Goal: Task Accomplishment & Management: Complete application form

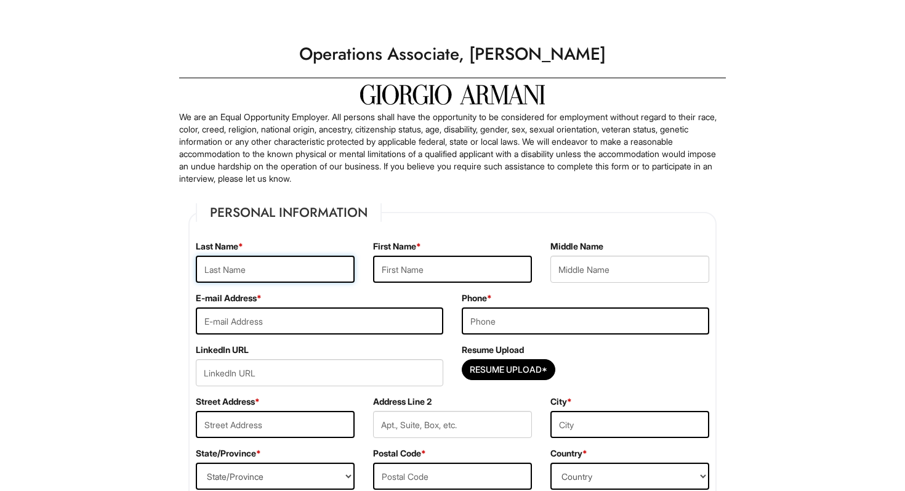
click at [306, 270] on input "text" at bounding box center [275, 269] width 159 height 27
type input "Terranova"
click at [426, 278] on input "text" at bounding box center [452, 269] width 159 height 27
type input "Tara"
click at [331, 323] on input "email" at bounding box center [320, 320] width 248 height 27
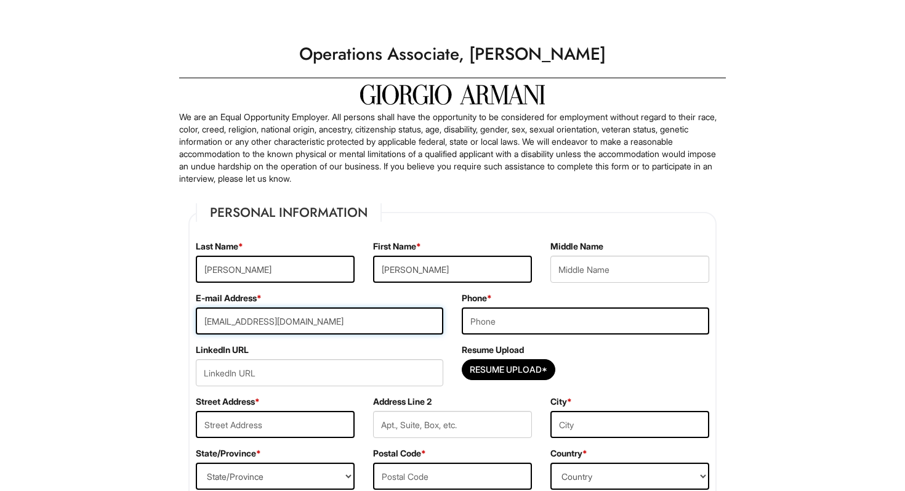
type input "taratnovaa@gmail.com"
click at [566, 328] on input "tel" at bounding box center [586, 320] width 248 height 27
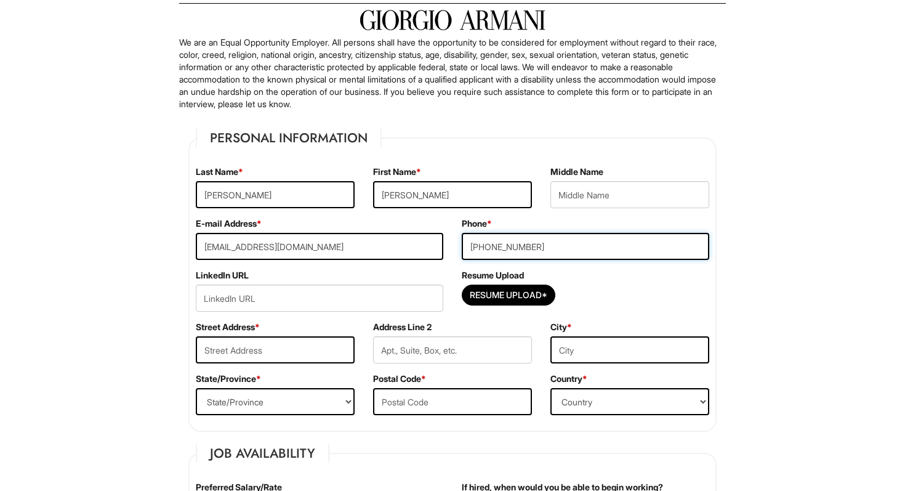
scroll to position [96, 0]
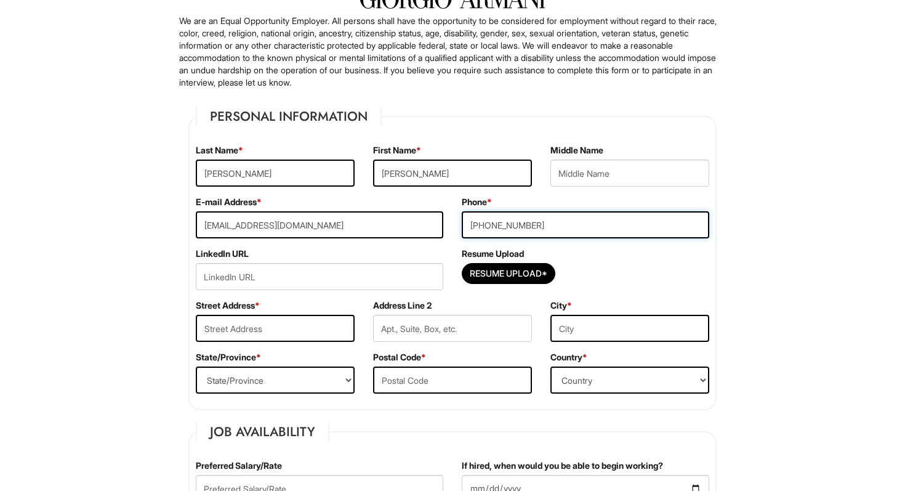
type input "(631) 833-7094"
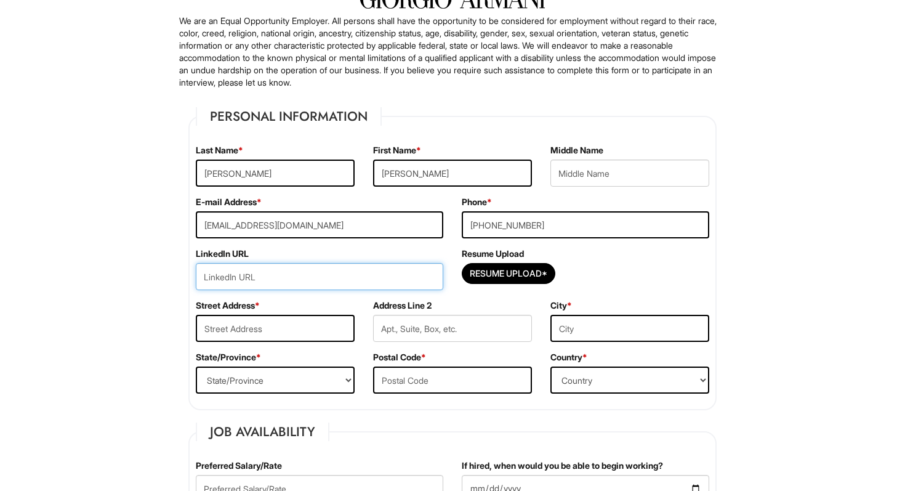
click at [385, 282] on input "url" at bounding box center [320, 276] width 248 height 27
paste input "https://www.linkedin.com/in/tara-terranova-17b082250/"
type input "https://www.linkedin.com/in/tara-terranova-17b082250/"
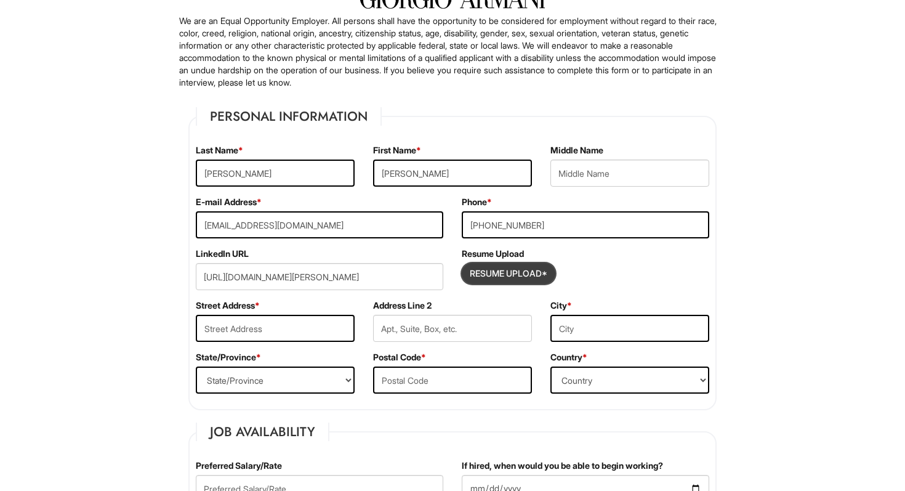
click at [502, 264] on input "Resume Upload*" at bounding box center [509, 274] width 92 height 20
type input "C:\fakepath\Tara Terranova_ August Résumé.pdf"
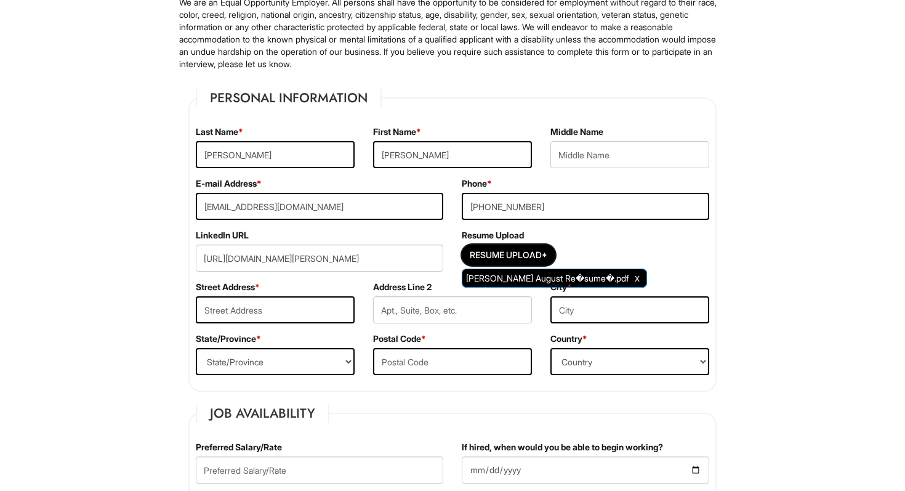
scroll to position [120, 0]
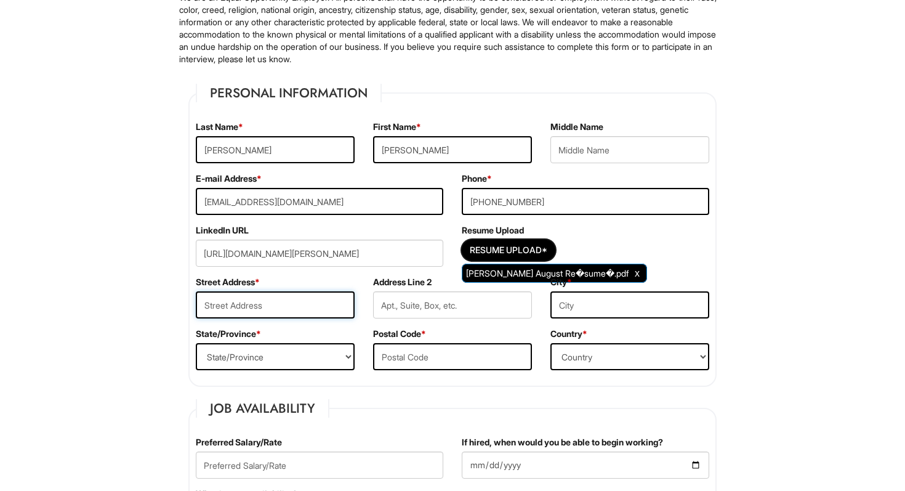
click at [309, 296] on input "text" at bounding box center [275, 304] width 159 height 27
type input "590 Elijahs Ln"
click at [228, 358] on select "State/Province ALABAMA ALASKA ARIZONA ARKANSAS CALIFORNIA COLORADO CONNECTICUT …" at bounding box center [275, 356] width 159 height 27
select select "NY"
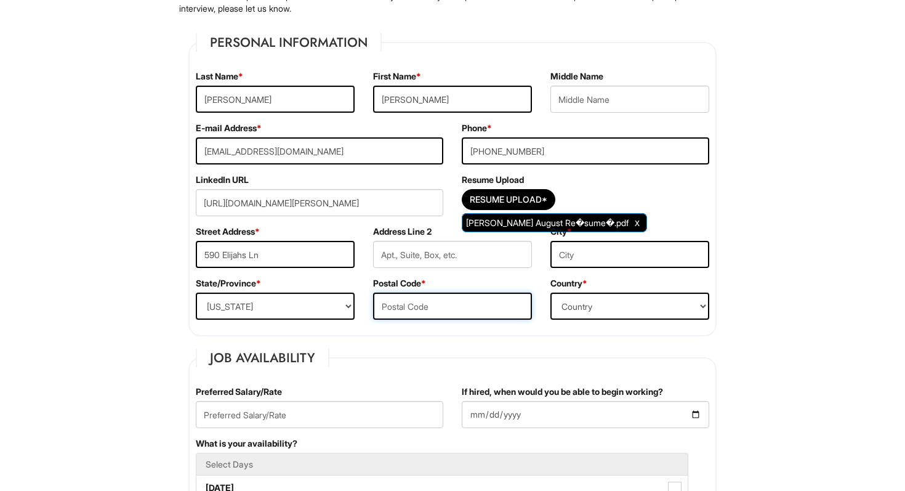
click at [411, 307] on input "text" at bounding box center [452, 306] width 159 height 27
type input "11952"
click at [625, 298] on select "Country Afghanistan Albania Algeria American Samoa Andorra Angola Anguilla Anta…" at bounding box center [630, 306] width 159 height 27
select select "United States of America"
click at [609, 256] on input "text" at bounding box center [630, 254] width 159 height 27
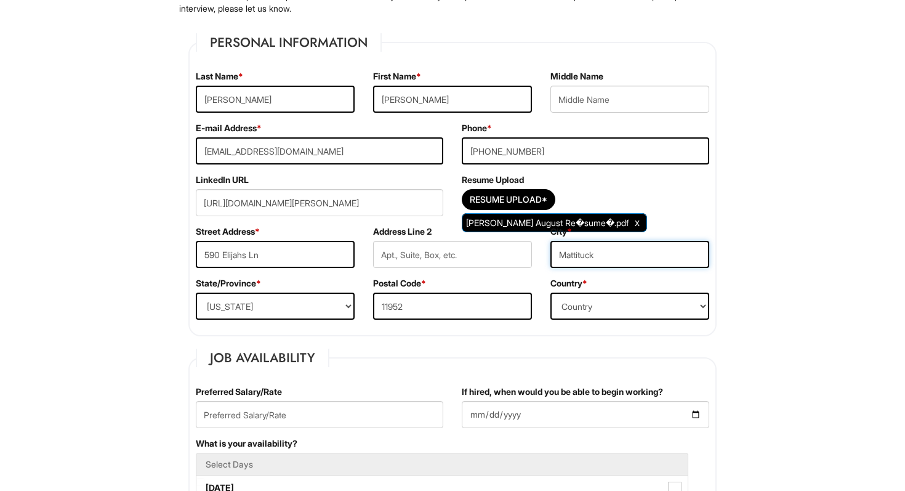
type input "Mattituck"
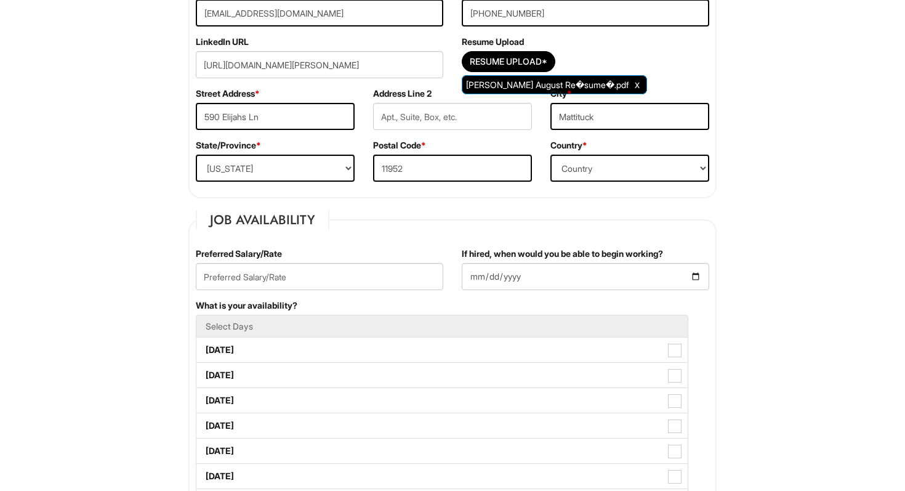
scroll to position [309, 0]
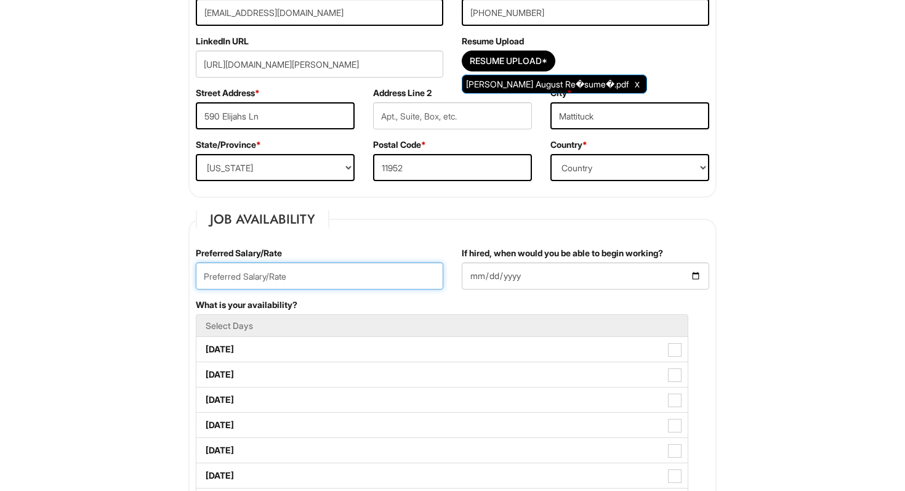
click at [373, 271] on input "text" at bounding box center [320, 275] width 248 height 27
type input "Negotiable"
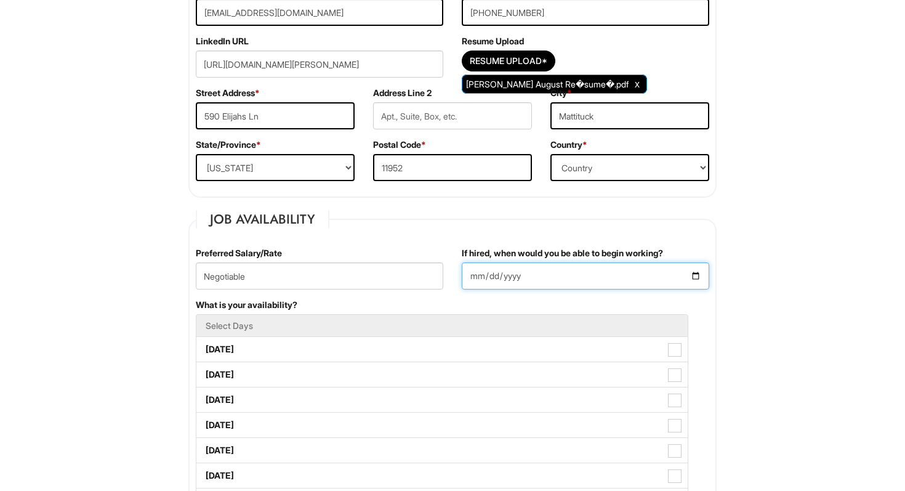
click at [529, 272] on input "If hired, when would you be able to begin working?" at bounding box center [586, 275] width 248 height 27
click at [695, 276] on input "If hired, when would you be able to begin working?" at bounding box center [586, 275] width 248 height 27
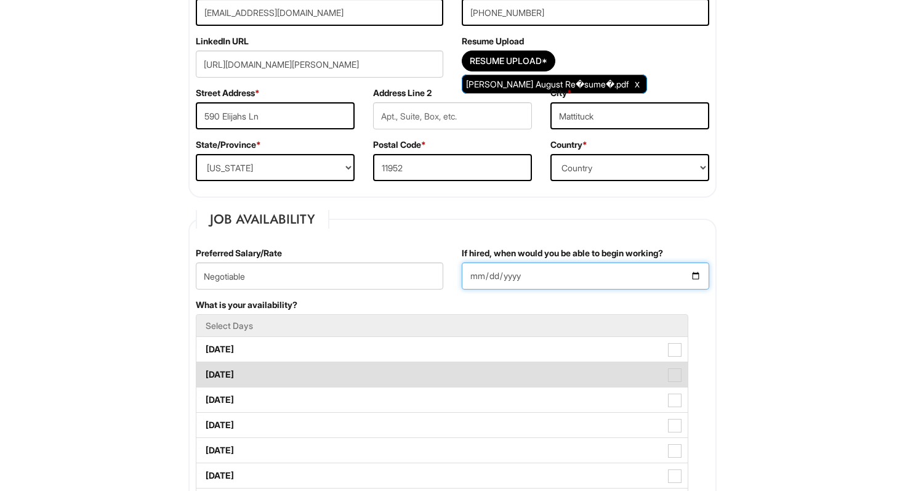
type input "2025-09-08"
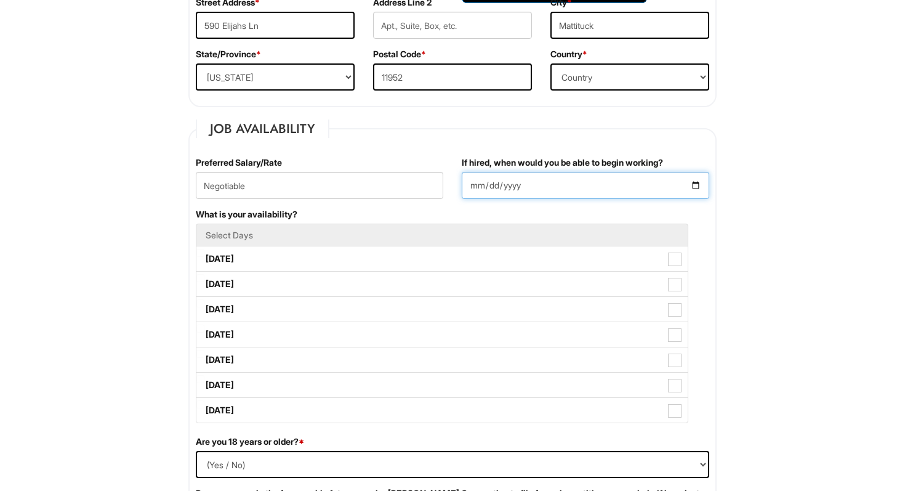
scroll to position [444, 0]
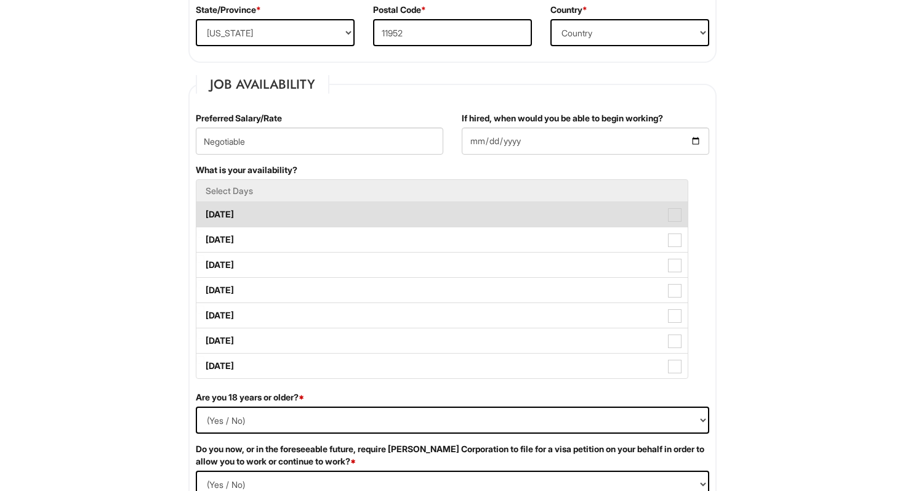
click at [654, 214] on label "Monday" at bounding box center [442, 214] width 492 height 25
click at [205, 213] on Available_Monday "Monday" at bounding box center [200, 209] width 8 height 8
checkbox Available_Monday "true"
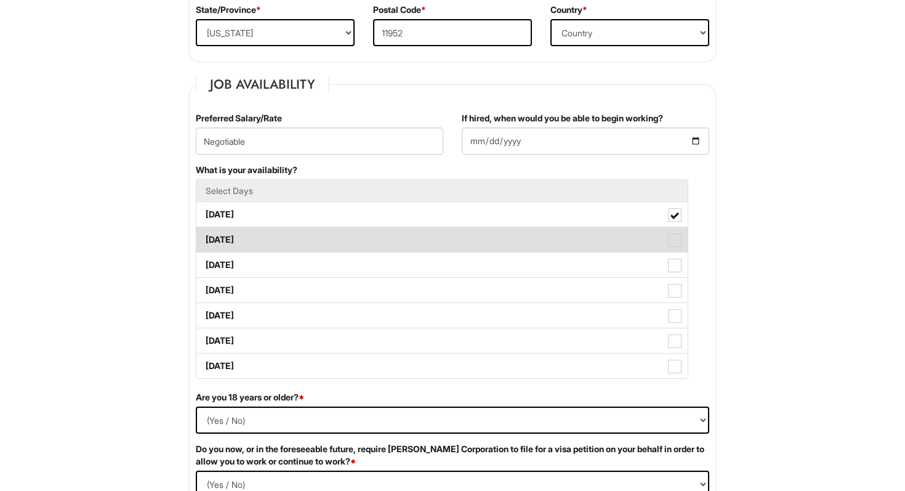
click at [607, 251] on label "Tuesday" at bounding box center [442, 239] width 492 height 25
click at [205, 238] on Available_Tuesday "Tuesday" at bounding box center [200, 234] width 8 height 8
checkbox Available_Tuesday "true"
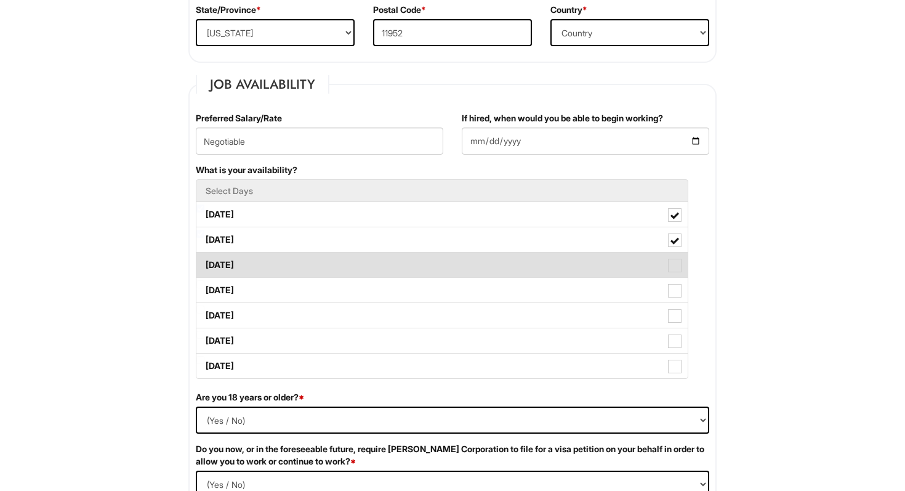
click at [600, 268] on label "Wednesday" at bounding box center [442, 265] width 492 height 25
click at [205, 263] on Available_Wednesday "Wednesday" at bounding box center [200, 259] width 8 height 8
checkbox Available_Wednesday "true"
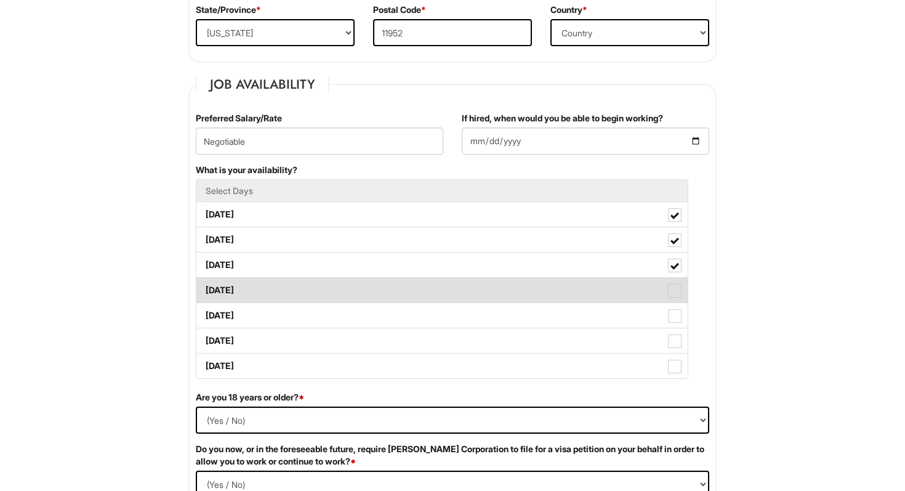
click at [588, 286] on label "Thursday" at bounding box center [442, 290] width 492 height 25
click at [205, 286] on Available_Thursday "Thursday" at bounding box center [200, 284] width 8 height 8
checkbox Available_Thursday "true"
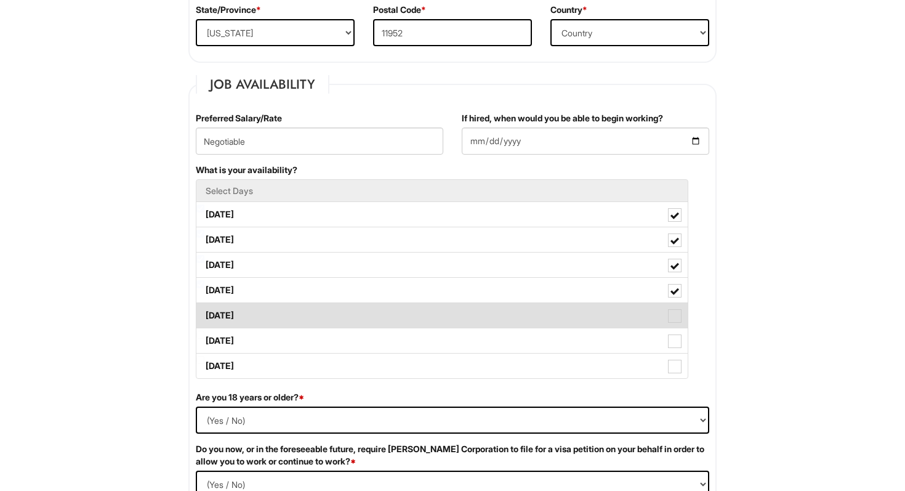
click at [574, 310] on label "Friday" at bounding box center [442, 315] width 492 height 25
click at [205, 310] on Available_Friday "Friday" at bounding box center [200, 310] width 8 height 8
checkbox Available_Friday "true"
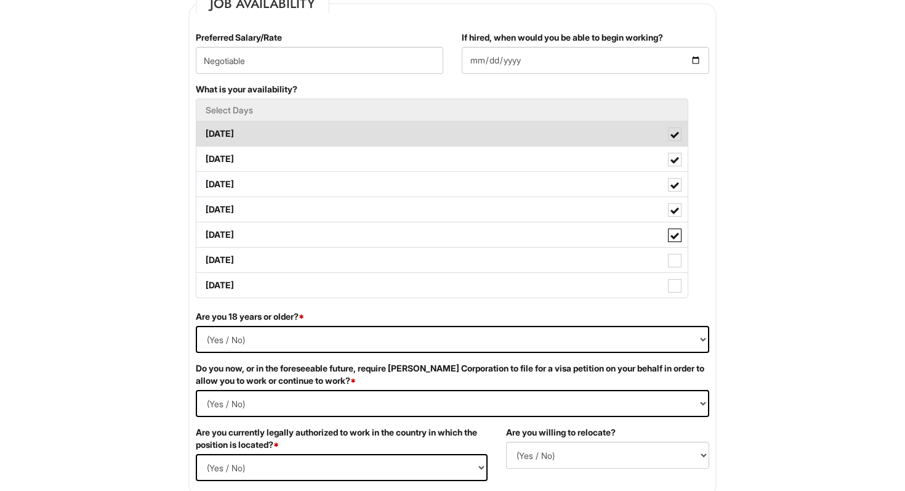
scroll to position [527, 0]
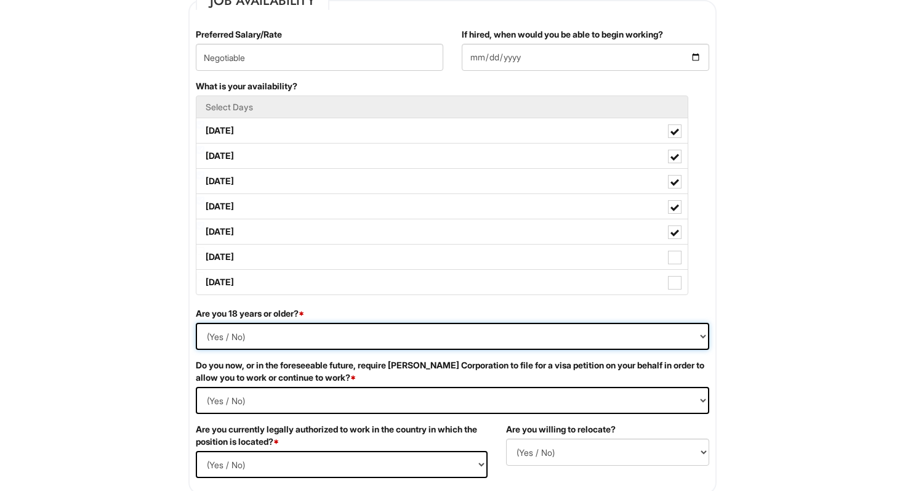
click at [352, 336] on select "(Yes / No) Yes No" at bounding box center [453, 336] width 514 height 27
select select "Yes"
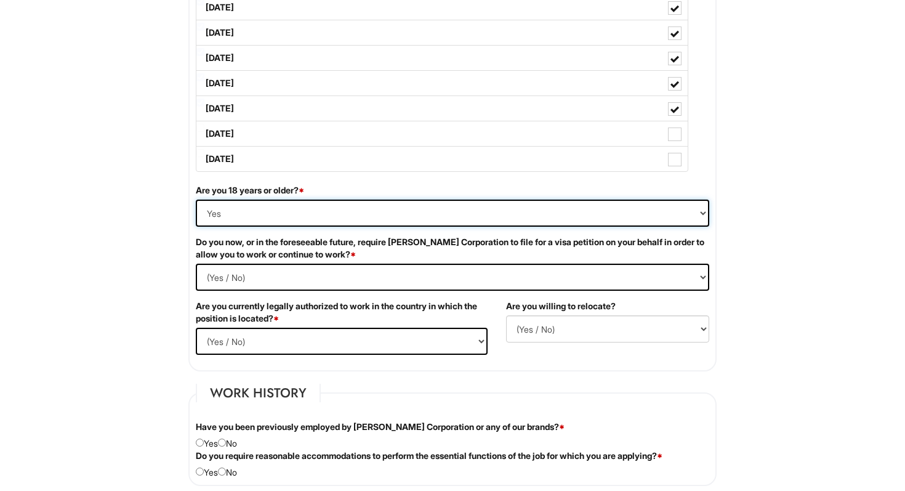
scroll to position [653, 0]
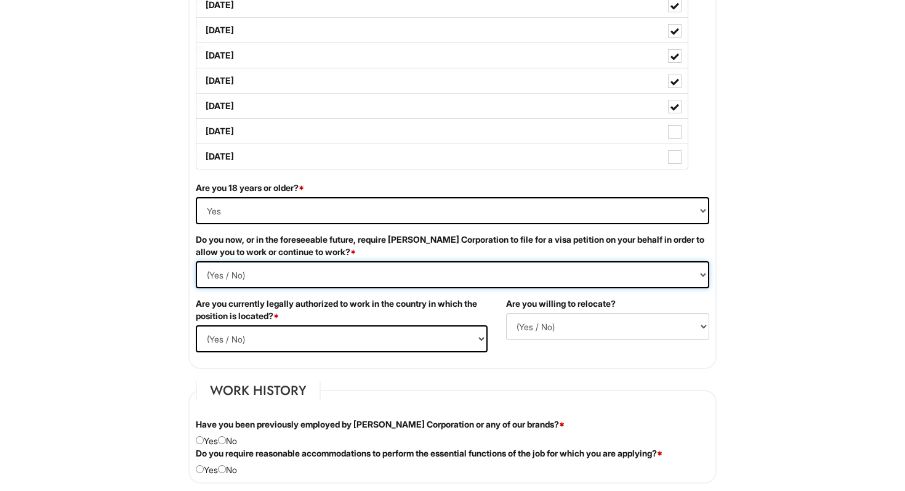
click at [342, 267] on Required "(Yes / No) Yes No" at bounding box center [453, 274] width 514 height 27
select Required "No"
click at [323, 335] on select "(Yes / No) Yes No" at bounding box center [342, 338] width 292 height 27
select select "Yes"
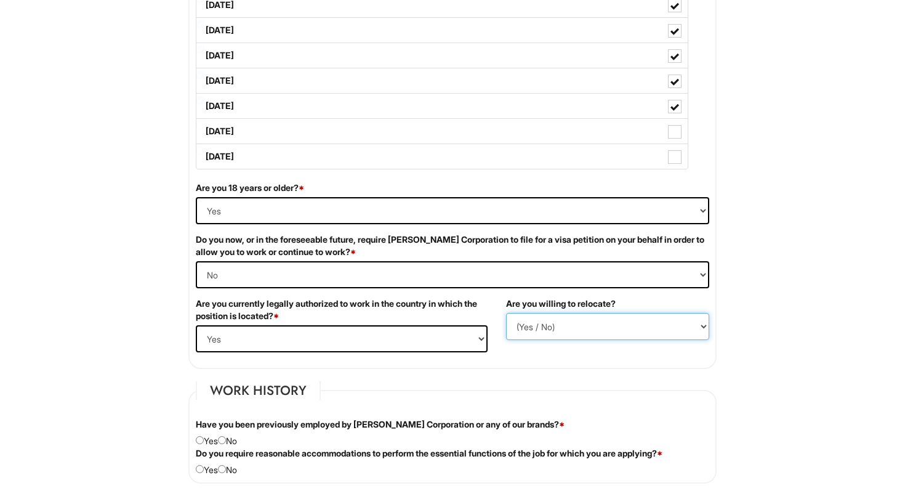
click at [606, 327] on select "(Yes / No) No Yes" at bounding box center [607, 326] width 203 height 27
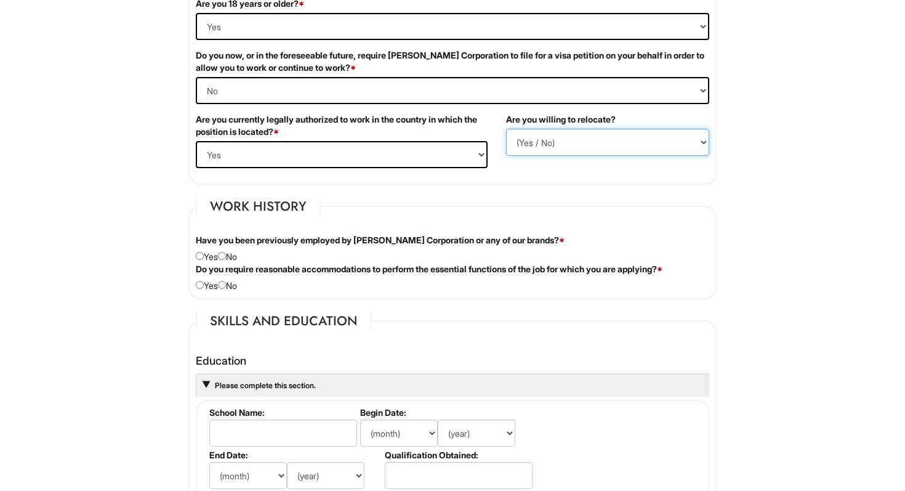
scroll to position [838, 0]
click at [226, 255] on input "radio" at bounding box center [222, 255] width 8 height 8
radio input "true"
click at [235, 285] on div "Do you require reasonable accommodations to perform the essential functions of …" at bounding box center [453, 276] width 532 height 29
click at [226, 285] on input "radio" at bounding box center [222, 284] width 8 height 8
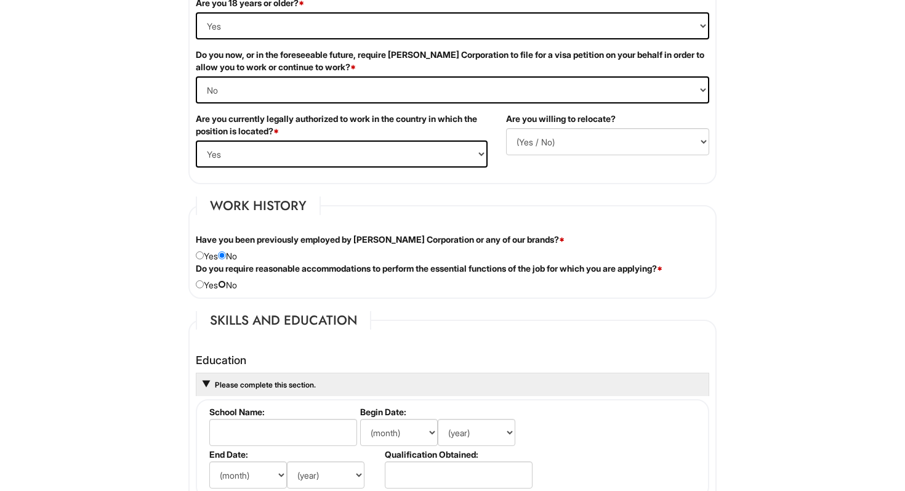
radio input "true"
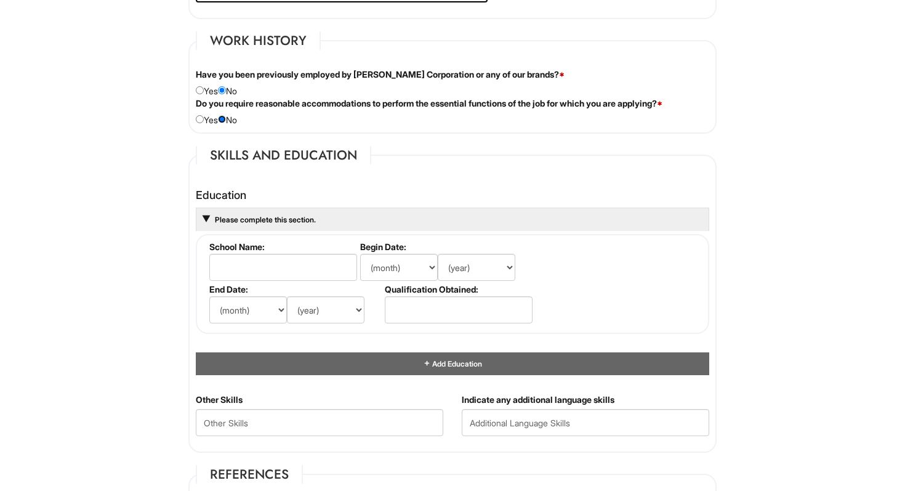
scroll to position [1023, 0]
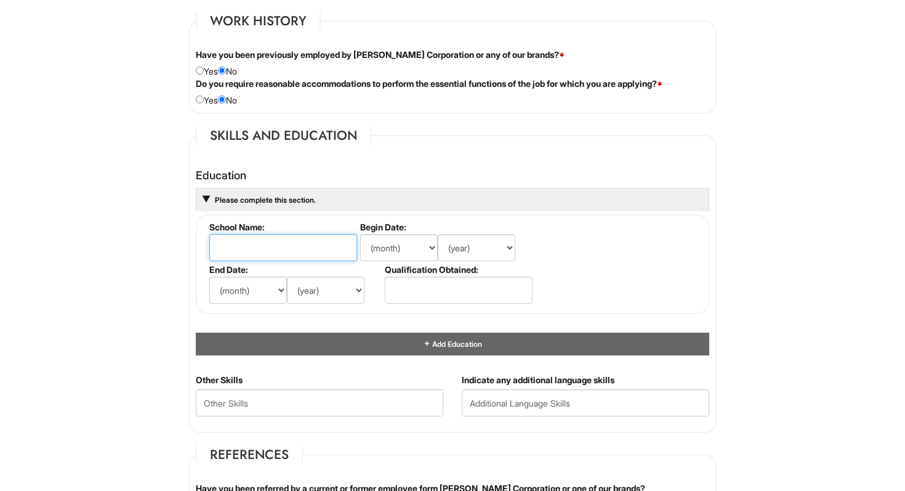
click at [240, 250] on input "text" at bounding box center [283, 247] width 148 height 27
type input "Barnard College"
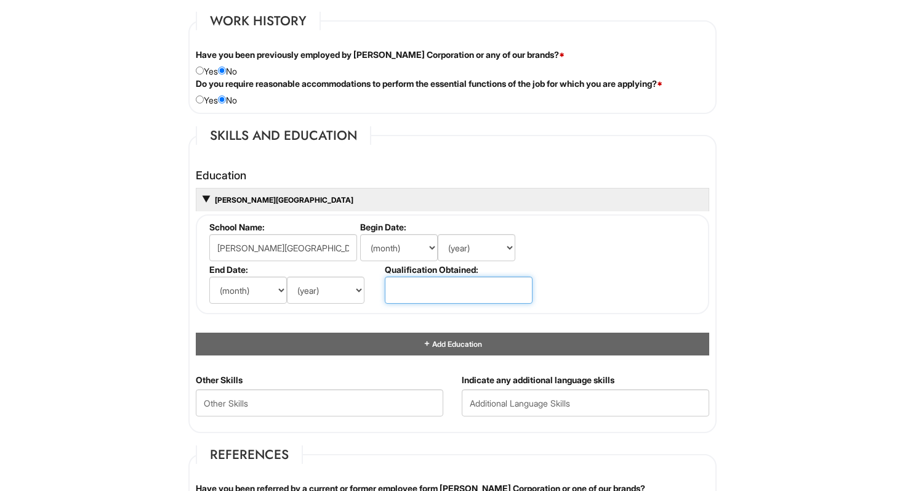
click at [431, 296] on input "text" at bounding box center [459, 290] width 148 height 27
type input "Bachelor of Arts"
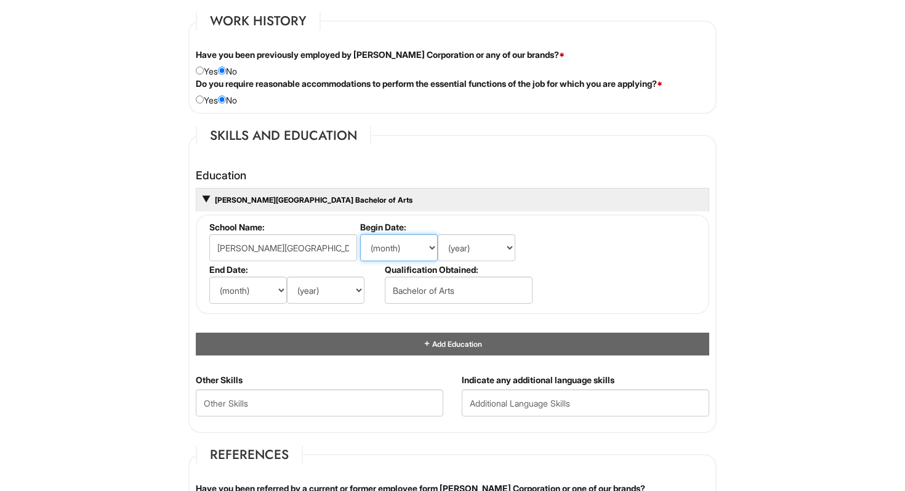
click at [414, 248] on select "(month) Jan Feb Mar Apr May Jun Jul Aug Sep Oct Nov Dec" at bounding box center [399, 247] width 78 height 27
select select "9"
click at [471, 237] on select "(year) 2029 2028 2027 2026 2025 2024 2023 2022 2021 2020 2019 2018 2017 2016 20…" at bounding box center [477, 247] width 78 height 27
select select "2021"
click at [238, 297] on select "(month) Jan Feb Mar Apr May Jun Jul Aug Sep Oct Nov Dec" at bounding box center [248, 290] width 78 height 27
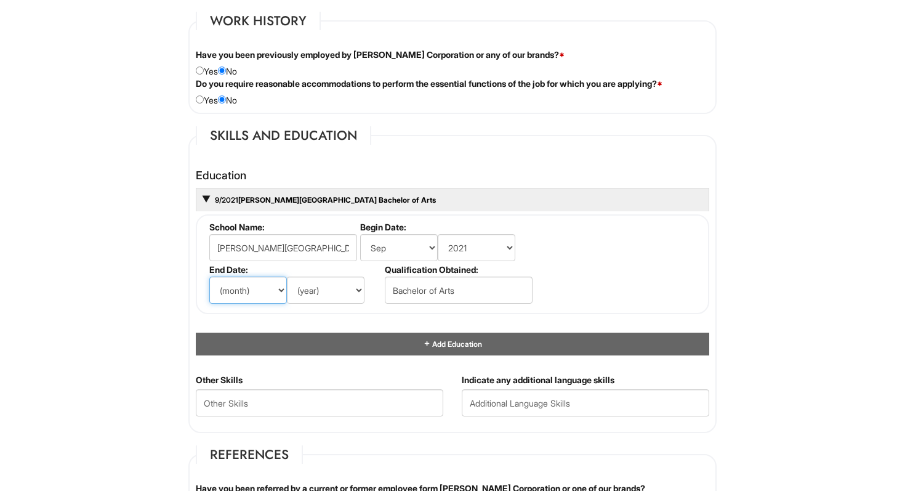
select select "5"
click at [331, 280] on select "(year) 2029 2028 2027 2026 2025 2024 2023 2022 2021 2020 2019 2018 2017 2016 20…" at bounding box center [326, 290] width 78 height 27
select select "2025"
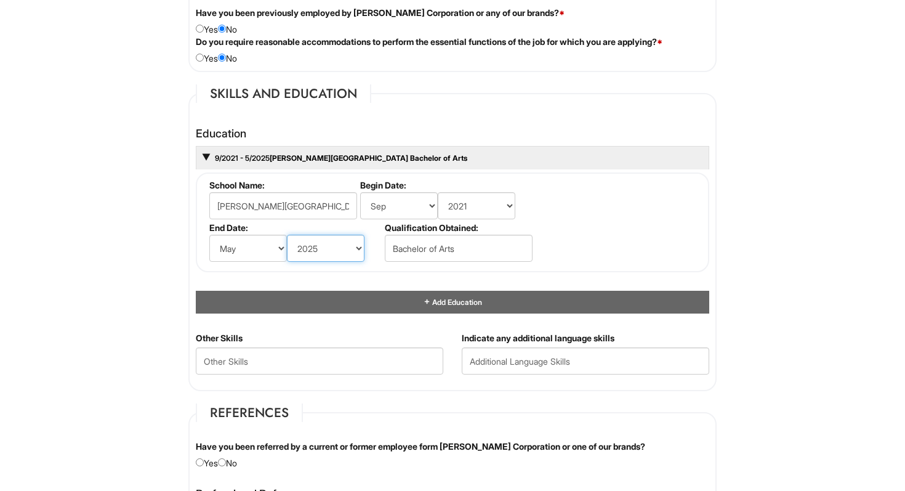
scroll to position [1136, 0]
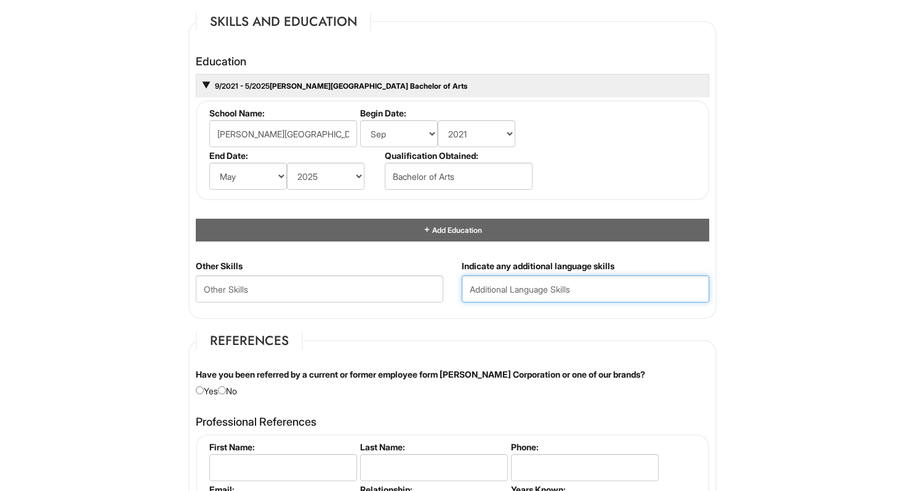
click at [501, 296] on input "text" at bounding box center [586, 288] width 248 height 27
type input "Italian, Turkish"
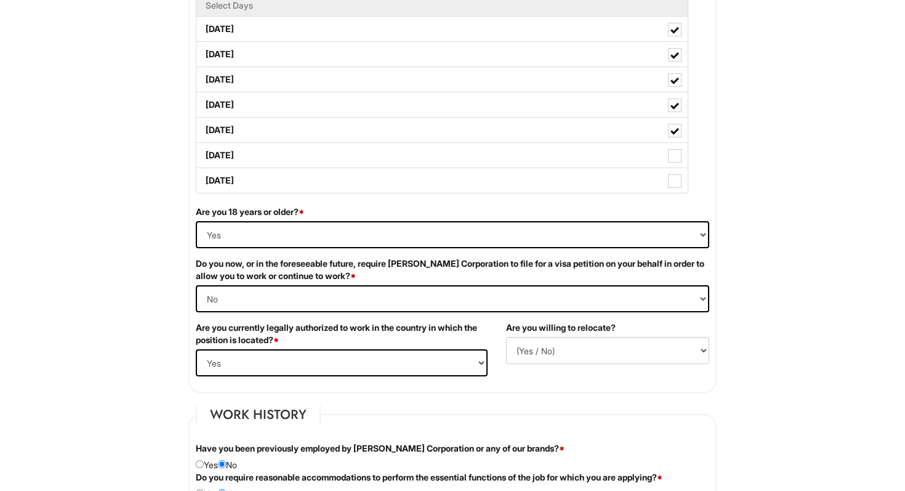
scroll to position [812, 0]
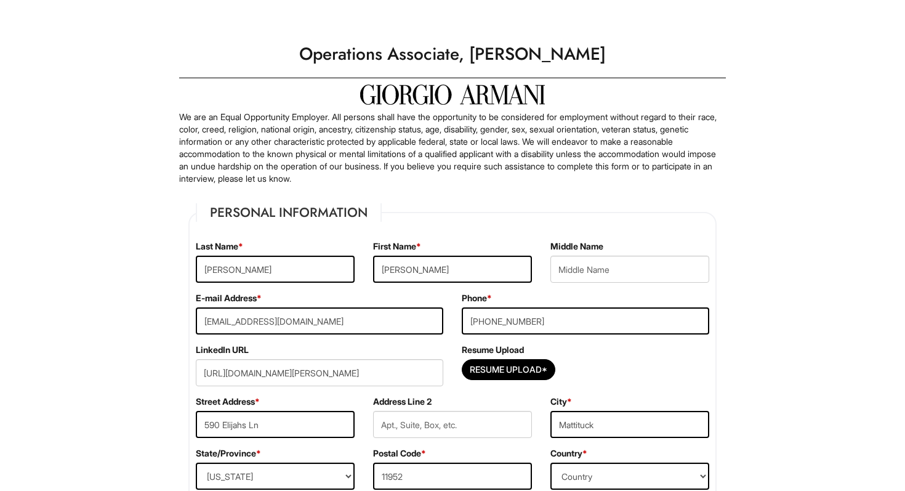
select select "NY"
select select "[GEOGRAPHIC_DATA]"
select select "Yes"
select Required "No"
select select "Yes"
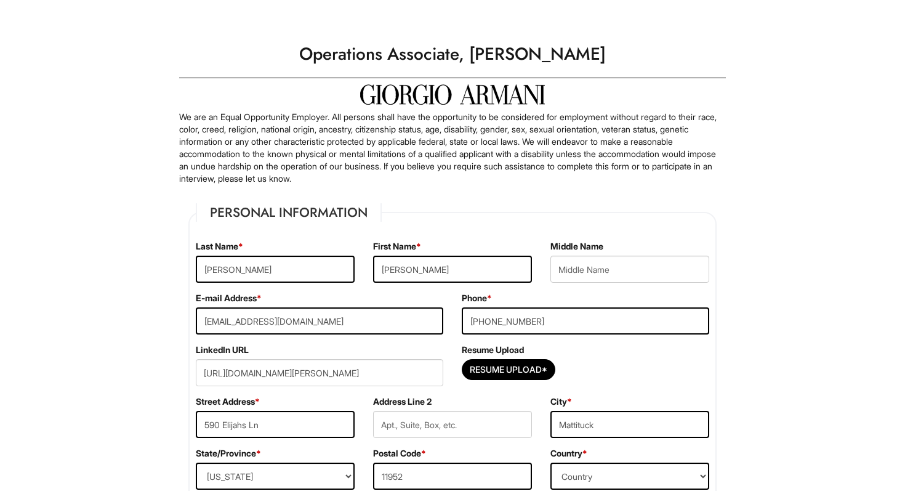
select select "9"
select select "2021"
select select "5"
select select "2025"
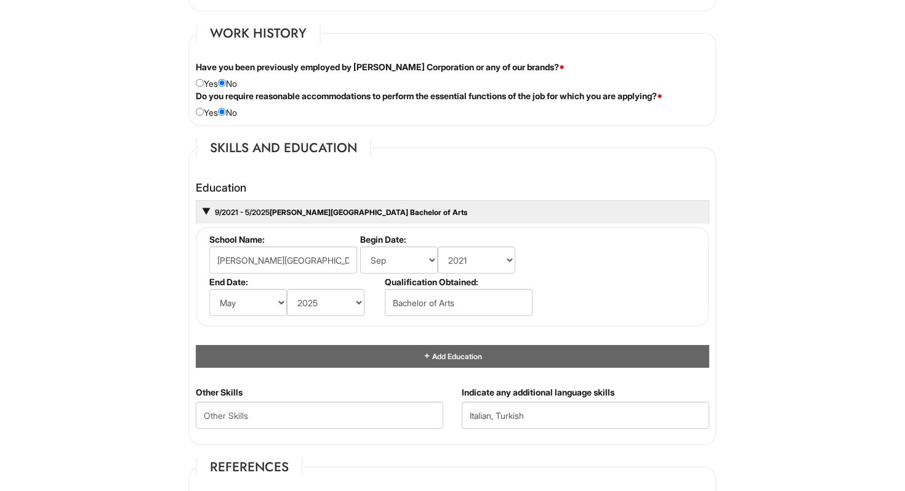
scroll to position [1037, 0]
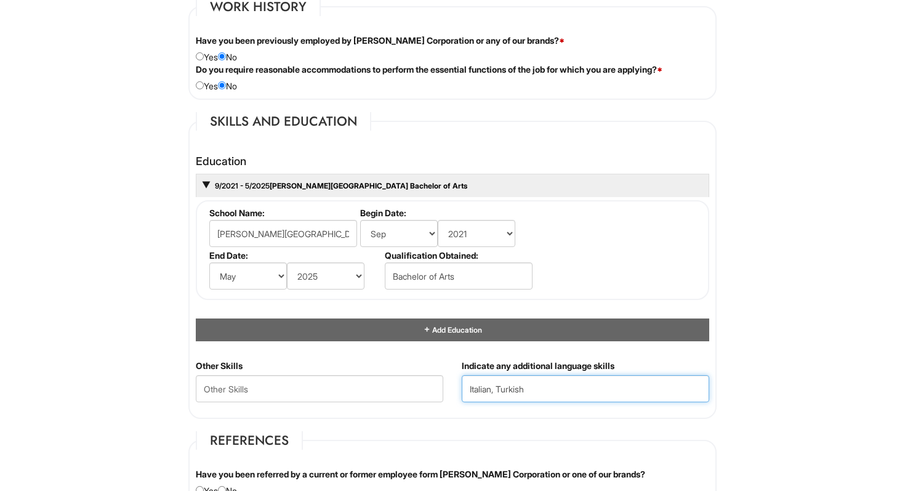
click at [548, 398] on input "Italian, Turkish" at bounding box center [586, 388] width 248 height 27
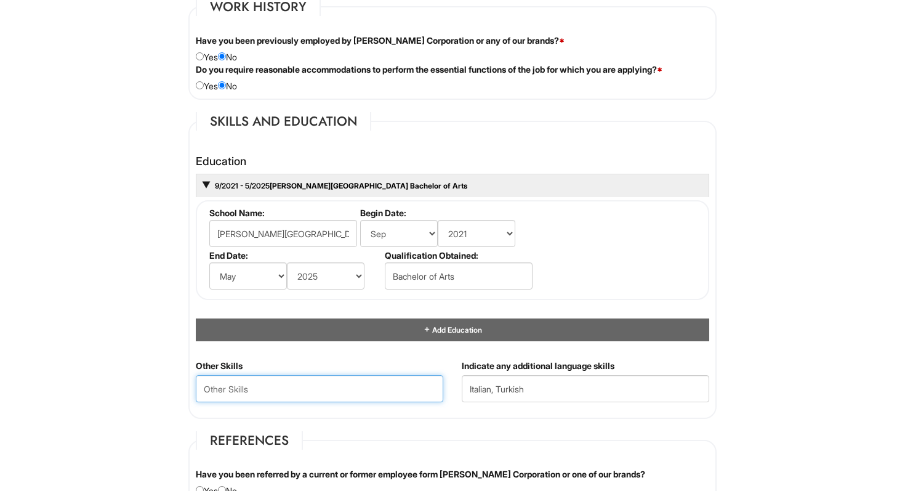
click at [288, 395] on Skills "text" at bounding box center [320, 388] width 248 height 27
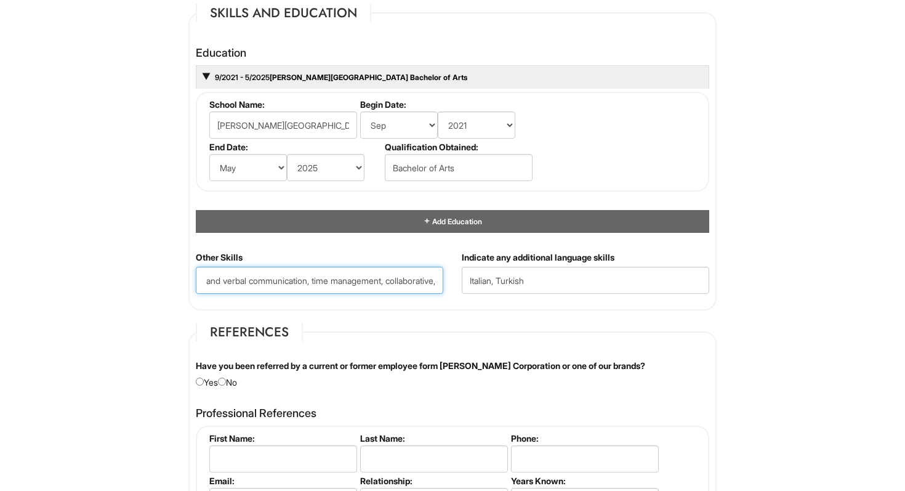
scroll to position [0, 0]
click at [379, 277] on Skills "Organizational, written and verbal communication, time management, collaborativ…" at bounding box center [320, 280] width 248 height 27
click at [437, 284] on Skills "Organizational, written and verbal communication, time management, collaborativ…" at bounding box center [320, 280] width 248 height 27
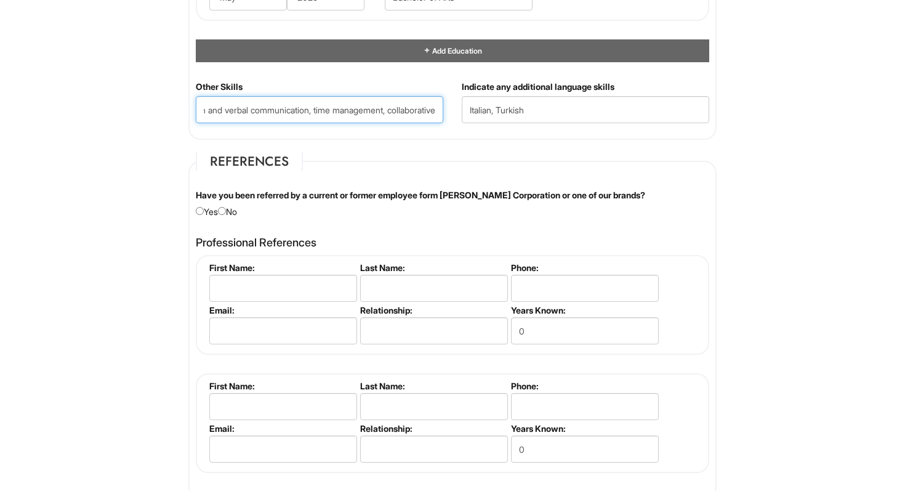
scroll to position [1321, 0]
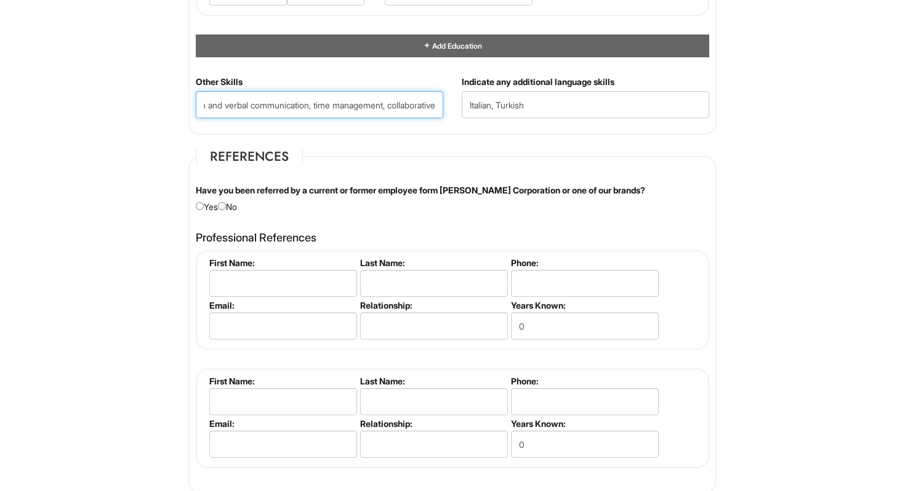
type Skills "Organizational, written and verbal communication, time management, collaborative"
click at [233, 206] on div "Have you been referred by a current or former employee form Giorgio Armani Corp…" at bounding box center [453, 198] width 532 height 29
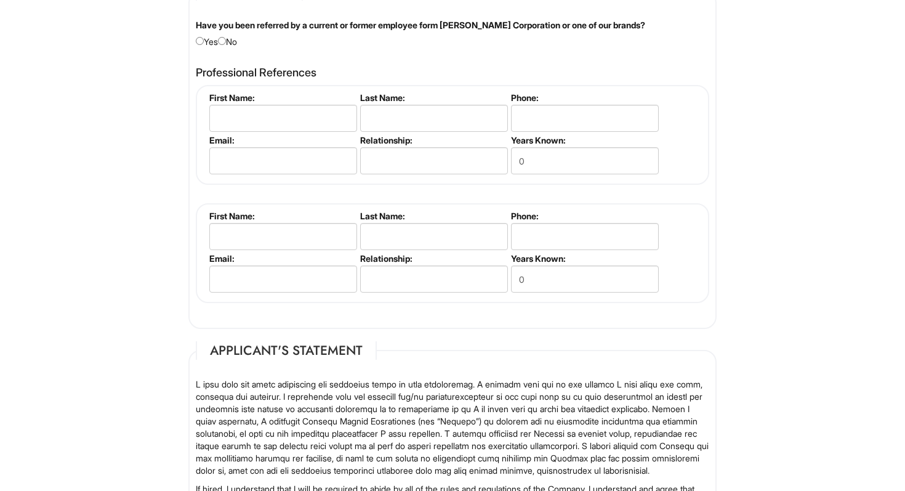
scroll to position [1494, 0]
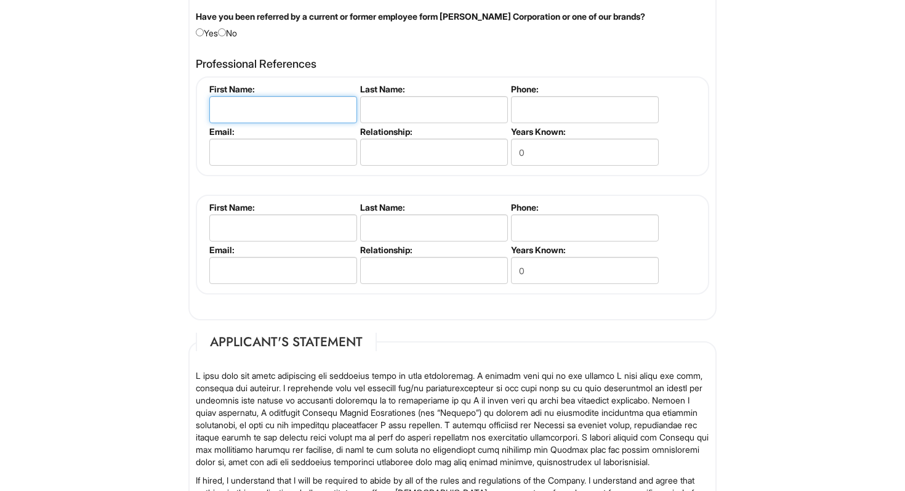
click at [257, 111] on input "text" at bounding box center [283, 109] width 148 height 27
type input "Preetica"
click at [413, 112] on input "text" at bounding box center [434, 109] width 148 height 27
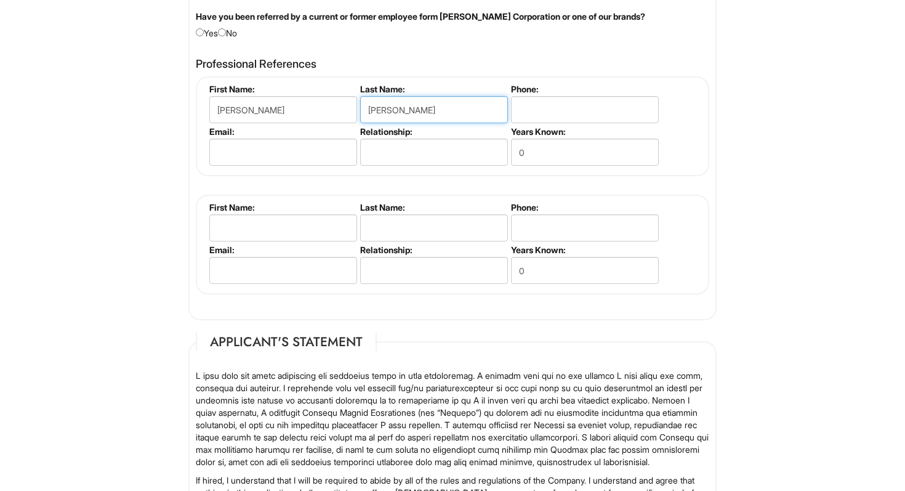
type input "Pooni"
click at [434, 163] on input "text" at bounding box center [434, 152] width 148 height 27
click at [526, 153] on input "0" at bounding box center [585, 152] width 148 height 27
type input "3"
click at [313, 156] on input "email" at bounding box center [283, 152] width 148 height 27
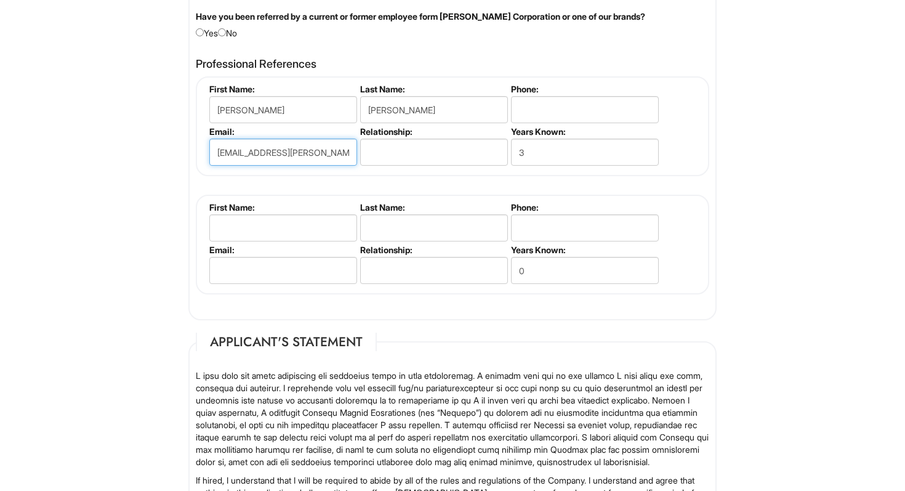
type input "ppooni@barnard.edu"
click at [398, 160] on input "text" at bounding box center [434, 152] width 148 height 27
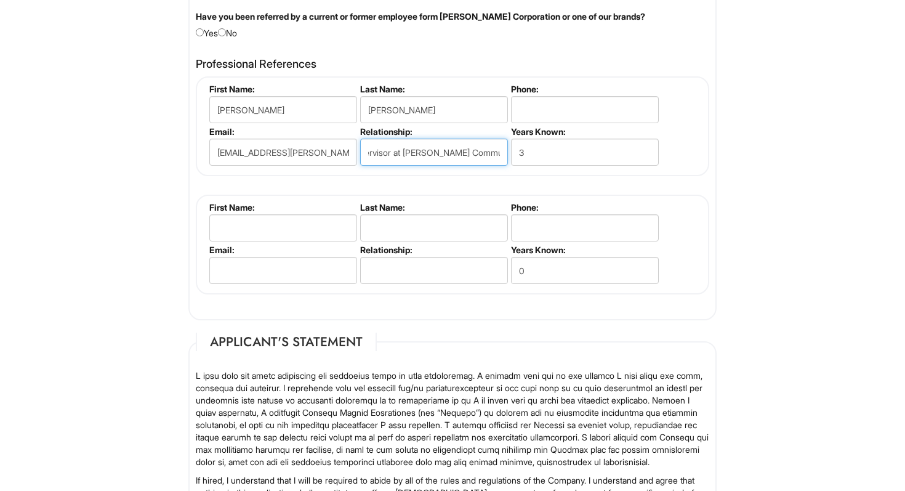
scroll to position [0, 59]
type input "Former supervisor at Barnard Communications"
click at [561, 110] on input "tel" at bounding box center [585, 109] width 148 height 27
paste input "‭+1 (929) 619-6826‬"
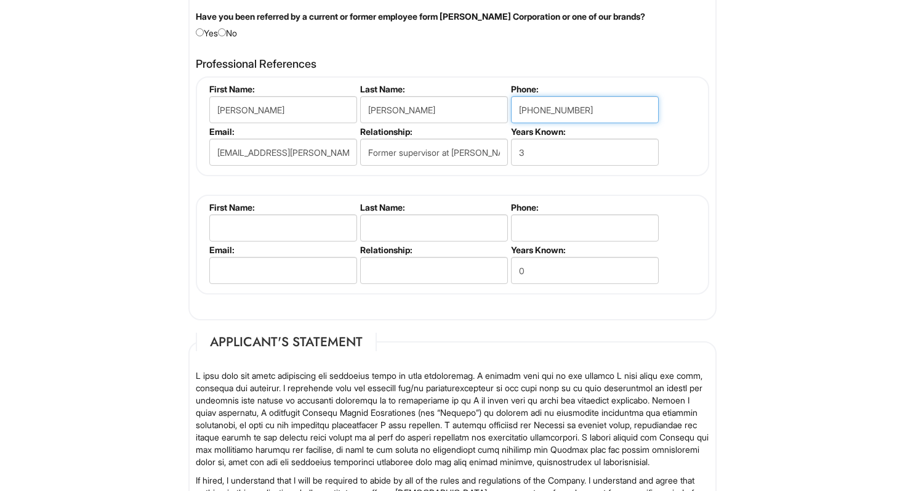
type input "‭+1 (929) 619-6826‬"
click at [323, 233] on input "text" at bounding box center [283, 227] width 148 height 27
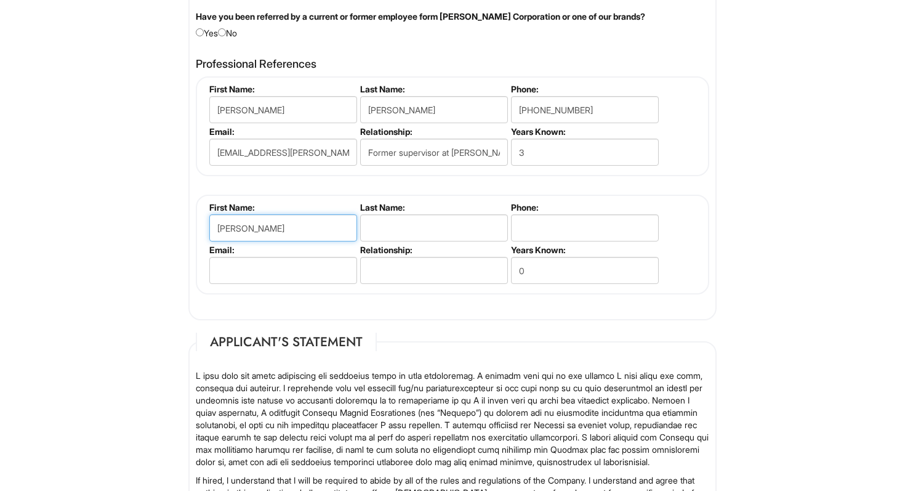
type input "Luis"
click at [469, 231] on input "text" at bounding box center [434, 227] width 148 height 27
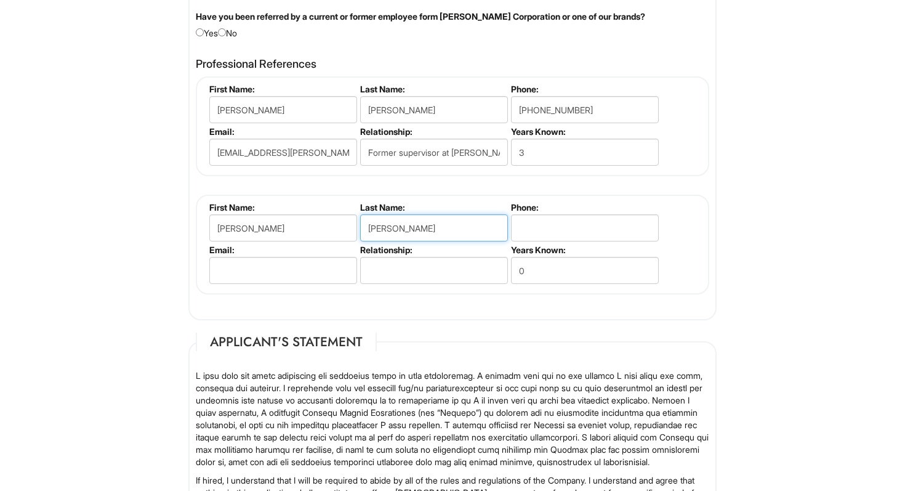
type input "Luna"
click at [552, 214] on input "tel" at bounding box center [585, 227] width 148 height 27
type input "n/a"
click at [529, 269] on input "0" at bounding box center [585, 270] width 148 height 27
type input "1"
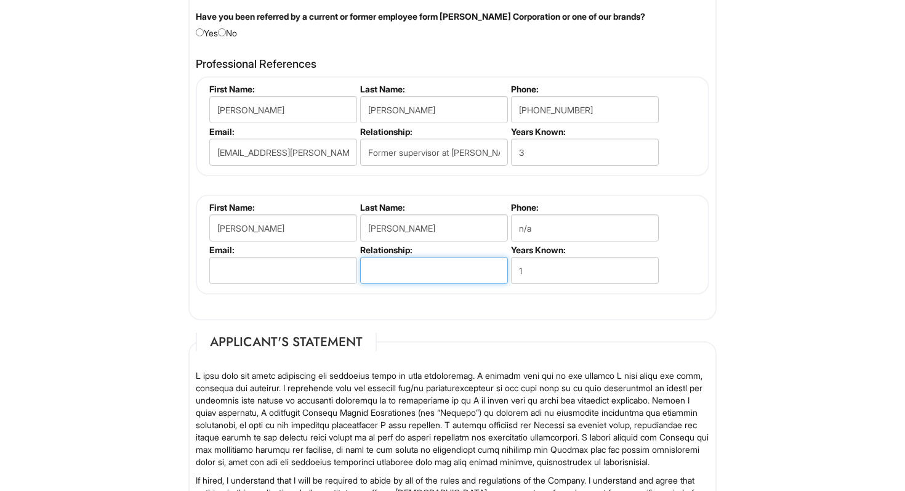
click at [423, 275] on input "text" at bounding box center [434, 270] width 148 height 27
type input "Former manager at Latino USA"
click at [286, 285] on li "Email:" at bounding box center [281, 266] width 151 height 43
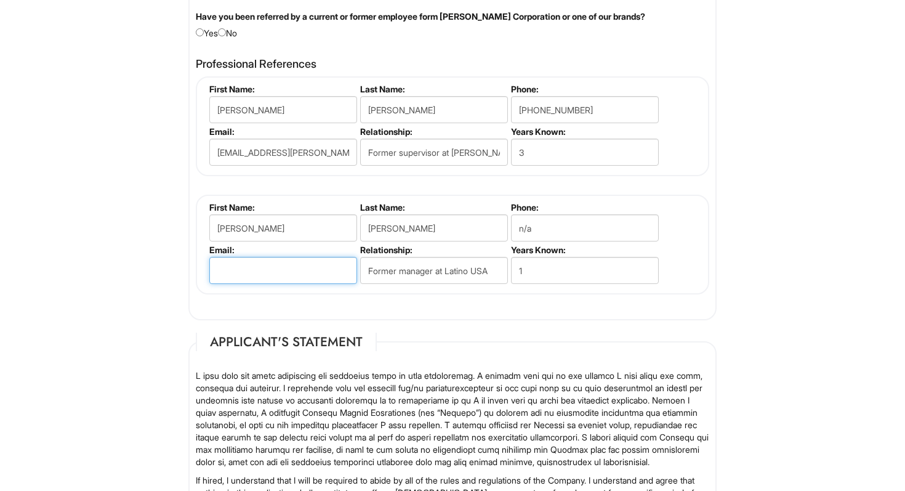
click at [287, 272] on input "email" at bounding box center [283, 270] width 148 height 27
type input "ll"
drag, startPoint x: 272, startPoint y: 268, endPoint x: 183, endPoint y: 268, distance: 89.3
paste input "luis@futuromediagroup.org"
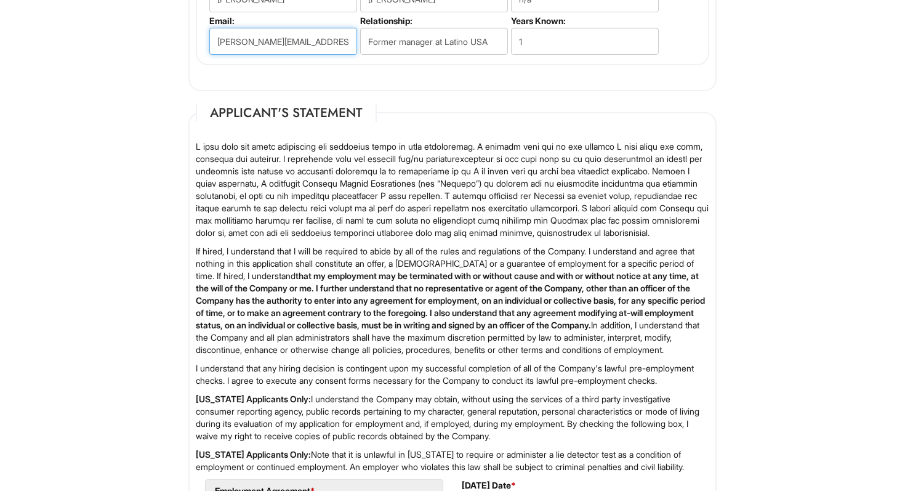
scroll to position [1964, 0]
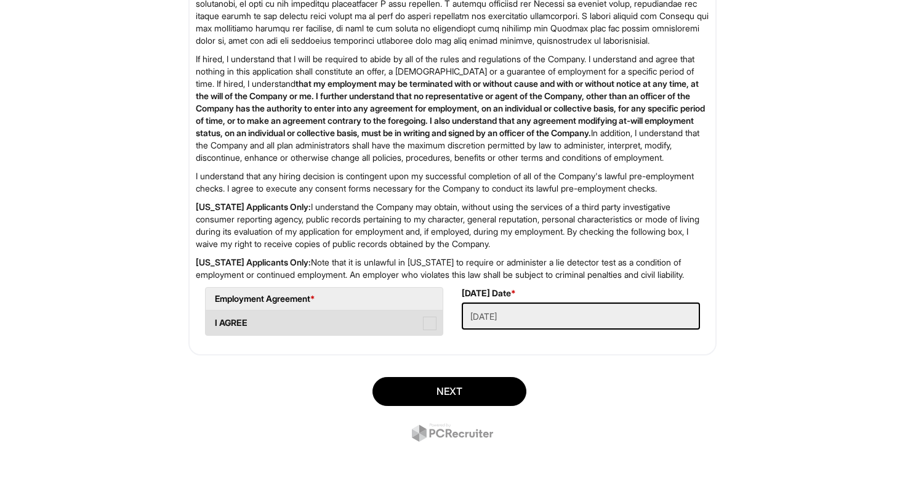
type input "luis@futuromediagroup.org"
click at [425, 334] on label "I AGREE" at bounding box center [324, 322] width 237 height 25
click at [214, 321] on AGREE "I AGREE" at bounding box center [210, 317] width 8 height 8
checkbox AGREE "true"
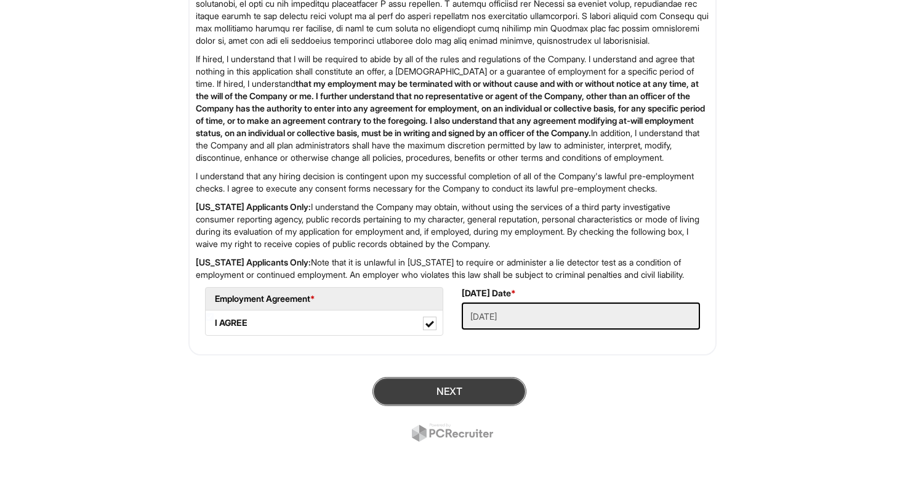
click at [431, 392] on button "Next" at bounding box center [450, 391] width 154 height 29
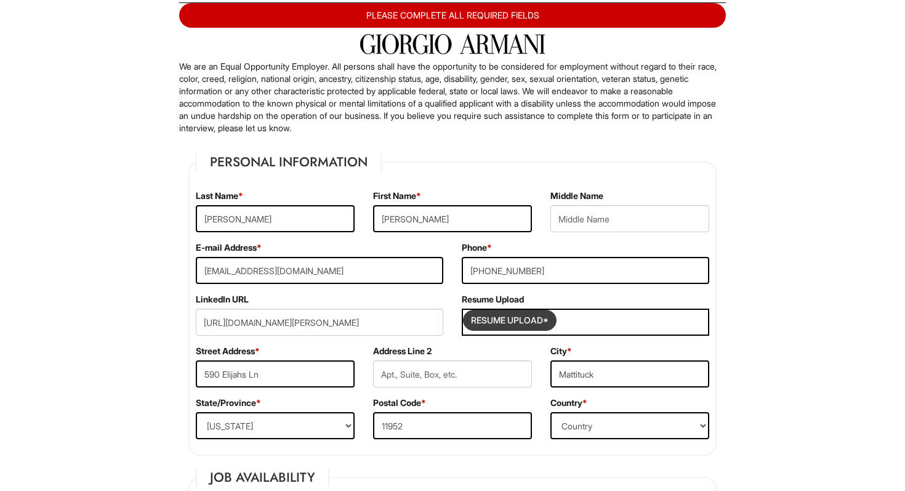
click at [485, 323] on input "Resume Upload*" at bounding box center [510, 320] width 92 height 20
type input "C:\fakepath\Tara Terranova_ August Résumé.pdf"
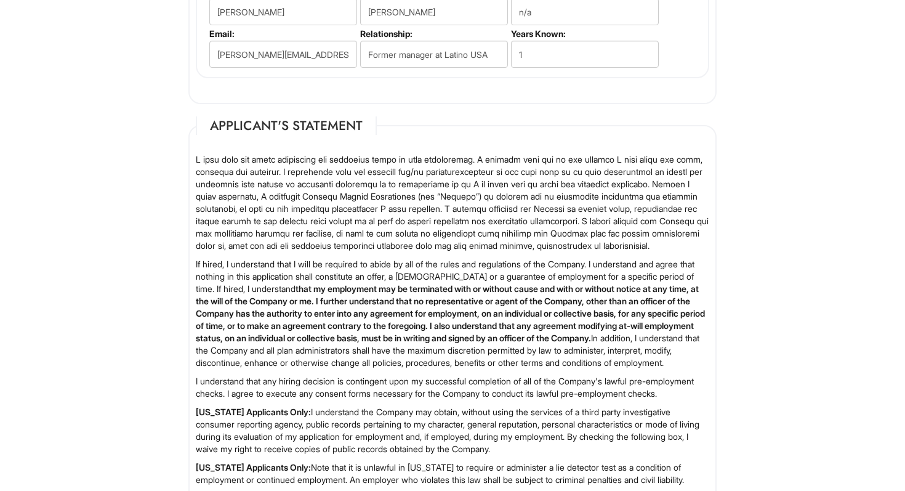
scroll to position [1989, 0]
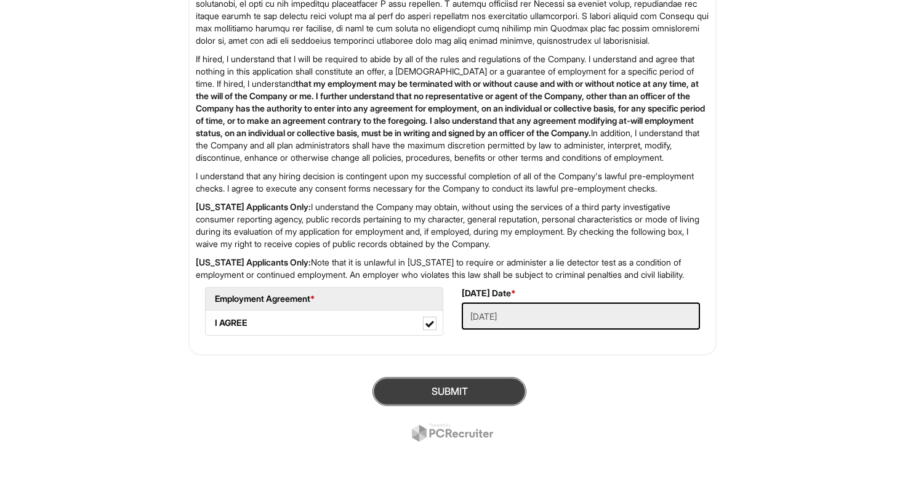
click at [478, 395] on button "SUBMIT" at bounding box center [450, 391] width 154 height 29
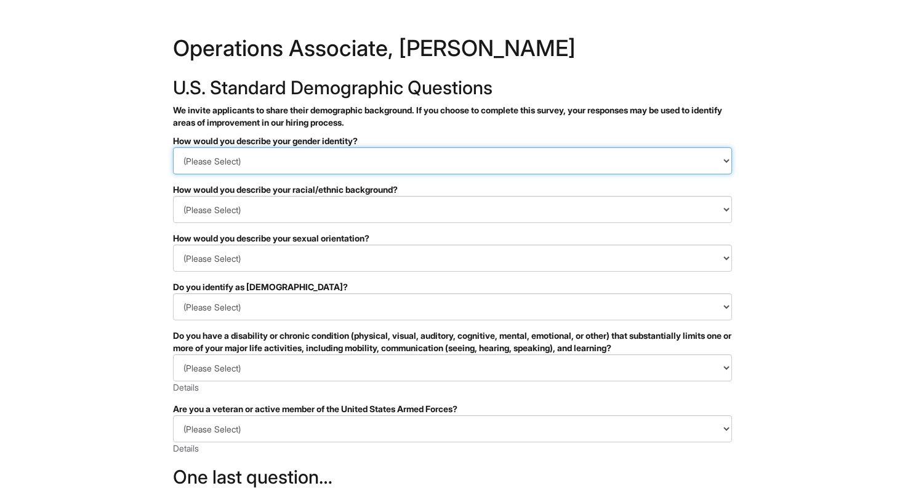
click at [357, 152] on select "(Please Select) Man Woman Non-binary I prefer to self-describe I don't wish to …" at bounding box center [452, 160] width 559 height 27
select select "Woman"
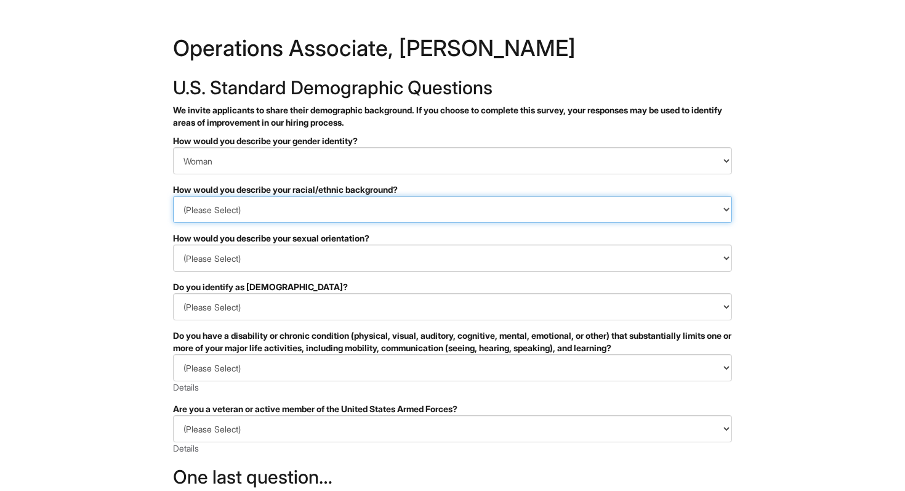
click at [345, 215] on select "(Please Select) Black or of African descent East Asian Hispanic, Latinx or of S…" at bounding box center [452, 209] width 559 height 27
select select "White or European"
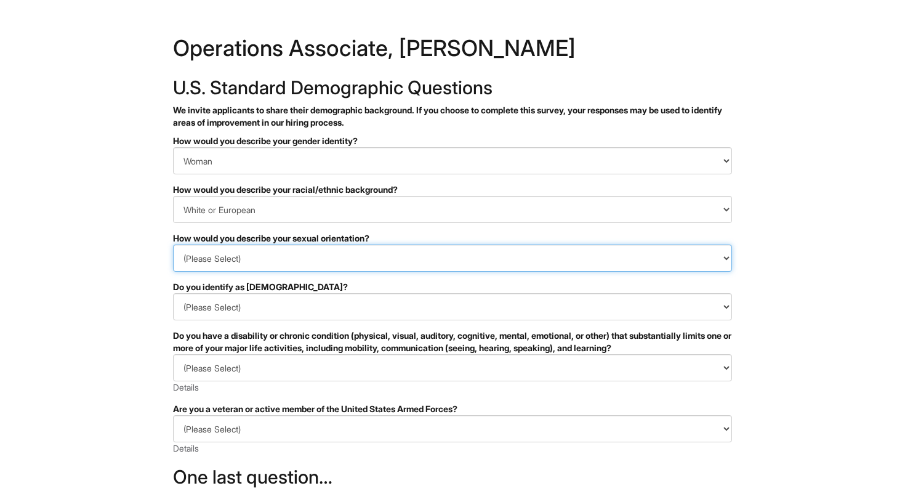
click at [291, 245] on select "(Please Select) Asexual Bisexual and/or pansexual Gay Heterosexual Lesbian Quee…" at bounding box center [452, 258] width 559 height 27
select select "Heterosexual"
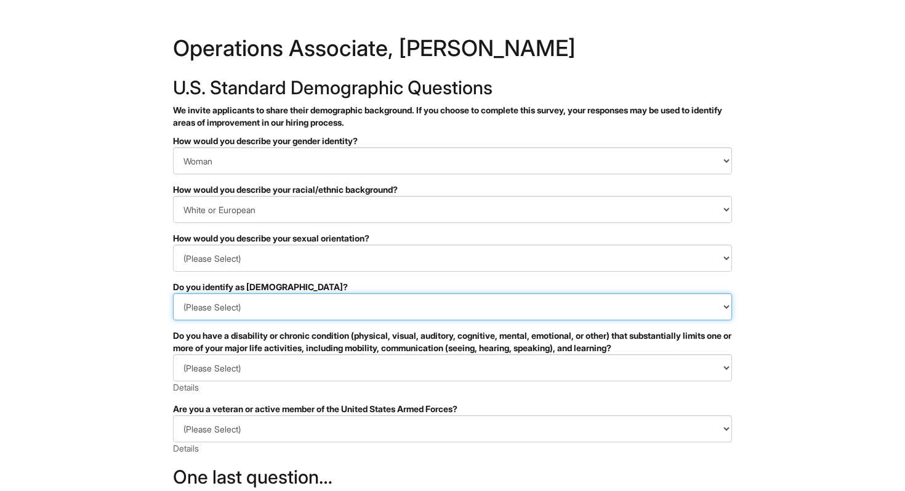
click at [274, 300] on select "(Please Select) Yes No I prefer to self-describe I don't wish to answer" at bounding box center [452, 306] width 559 height 27
select select "No"
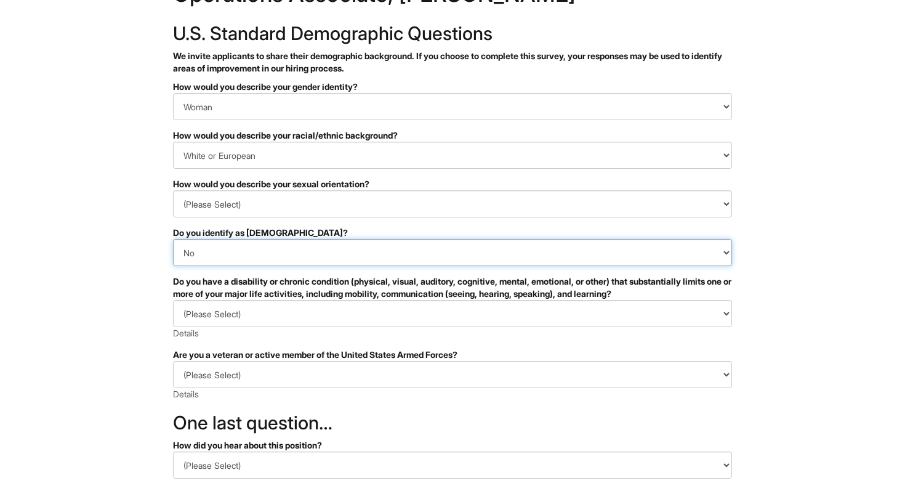
scroll to position [62, 0]
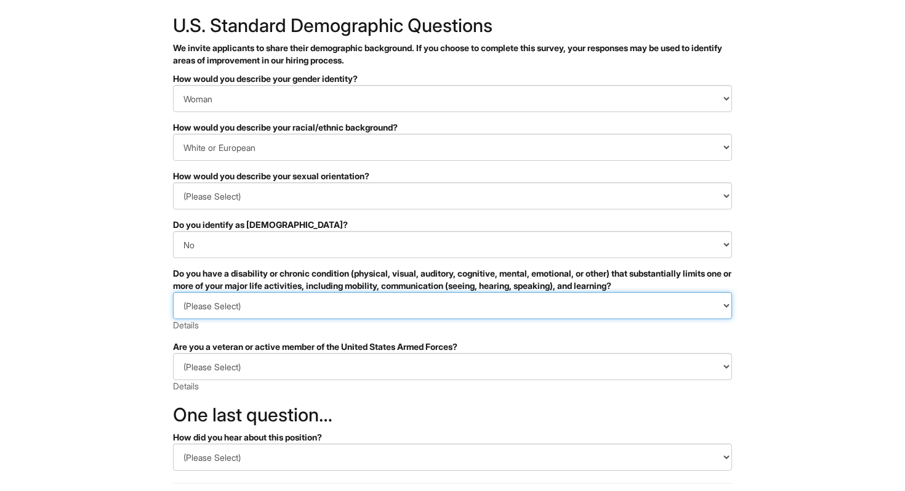
click at [272, 318] on select "(Please Select) YES, I HAVE A DISABILITY (or previously had a disability) NO, I…" at bounding box center [452, 305] width 559 height 27
select select "NO, I DON'T HAVE A DISABILITY"
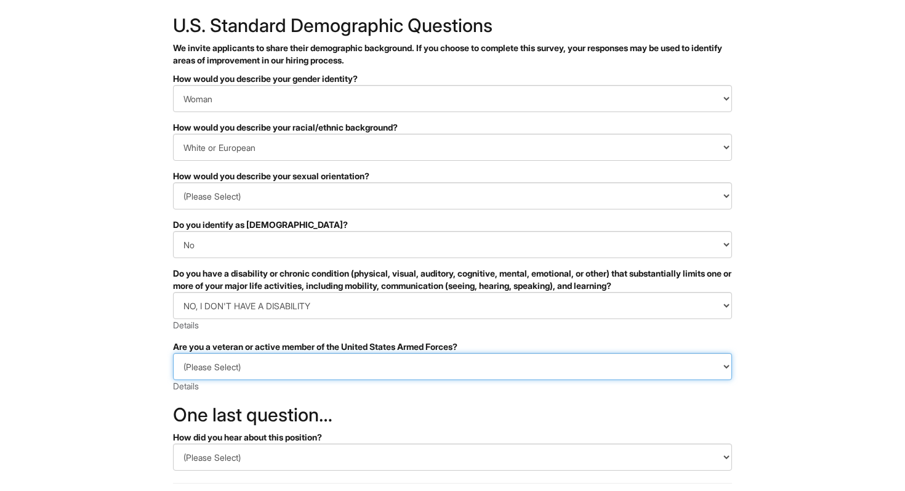
click at [269, 363] on select "(Please Select) I IDENTIFY AS ONE OR MORE OF THE CLASSIFICATIONS OF PROTECTED V…" at bounding box center [452, 366] width 559 height 27
select select "I AM NOT A PROTECTED VETERAN"
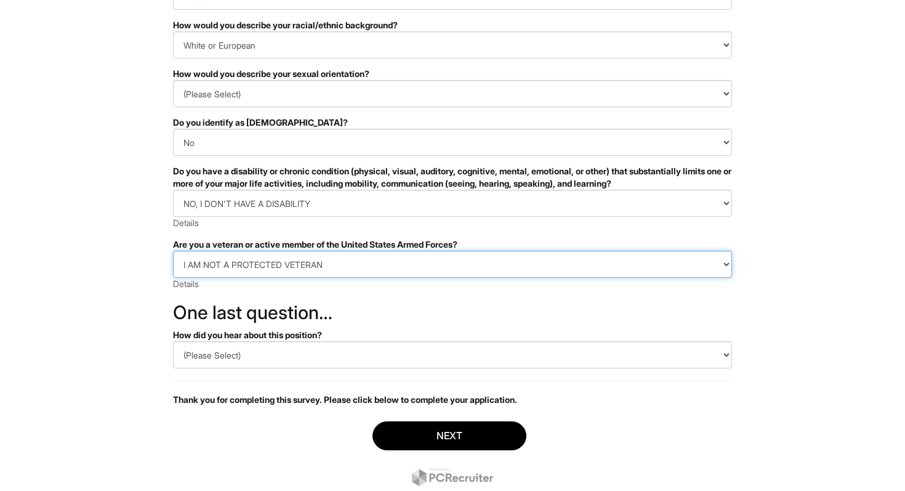
scroll to position [167, 0]
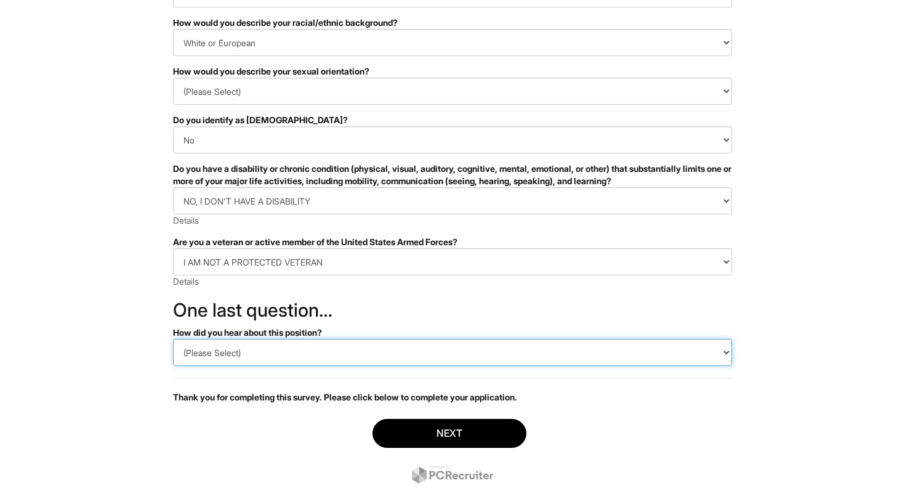
click at [278, 350] on select "(Please Select) CareerBuilder Indeed LinkedIn Monster Referral Other" at bounding box center [452, 352] width 559 height 27
select select "LinkedIn"
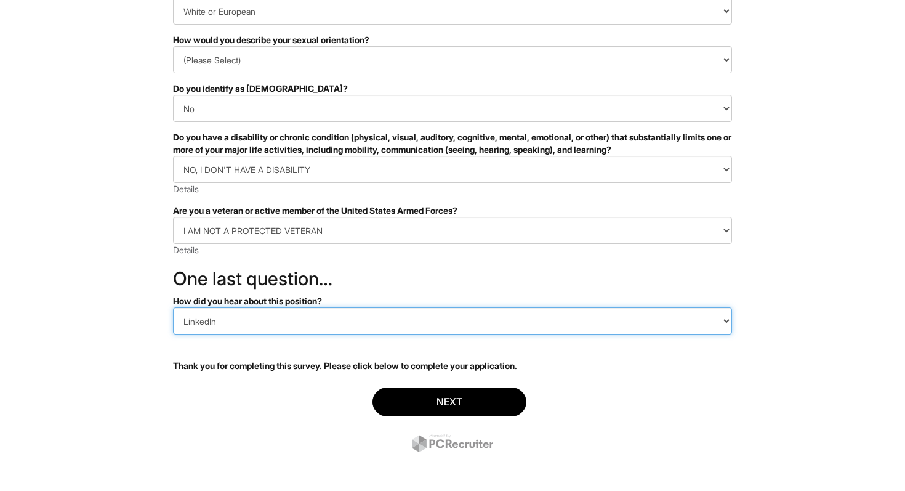
scroll to position [203, 0]
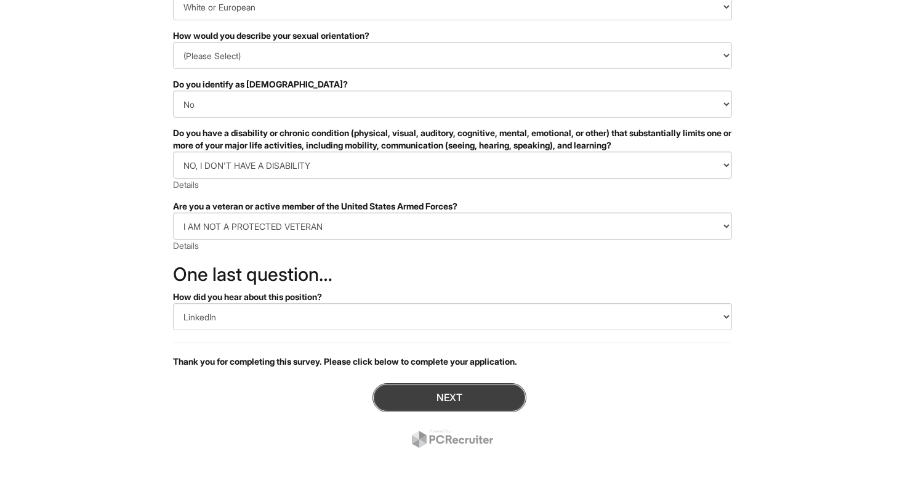
click at [397, 400] on button "Next" at bounding box center [450, 397] width 154 height 29
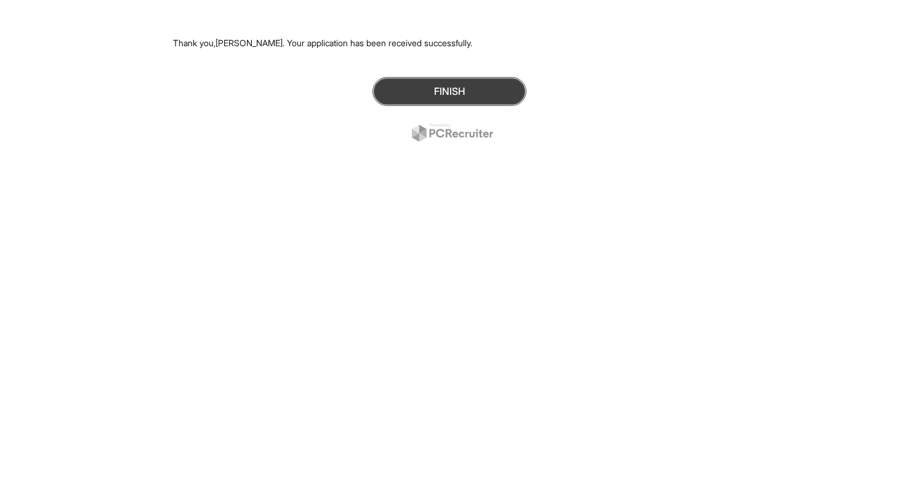
click at [482, 94] on button "Finish" at bounding box center [450, 91] width 154 height 29
